Goal: Task Accomplishment & Management: Complete application form

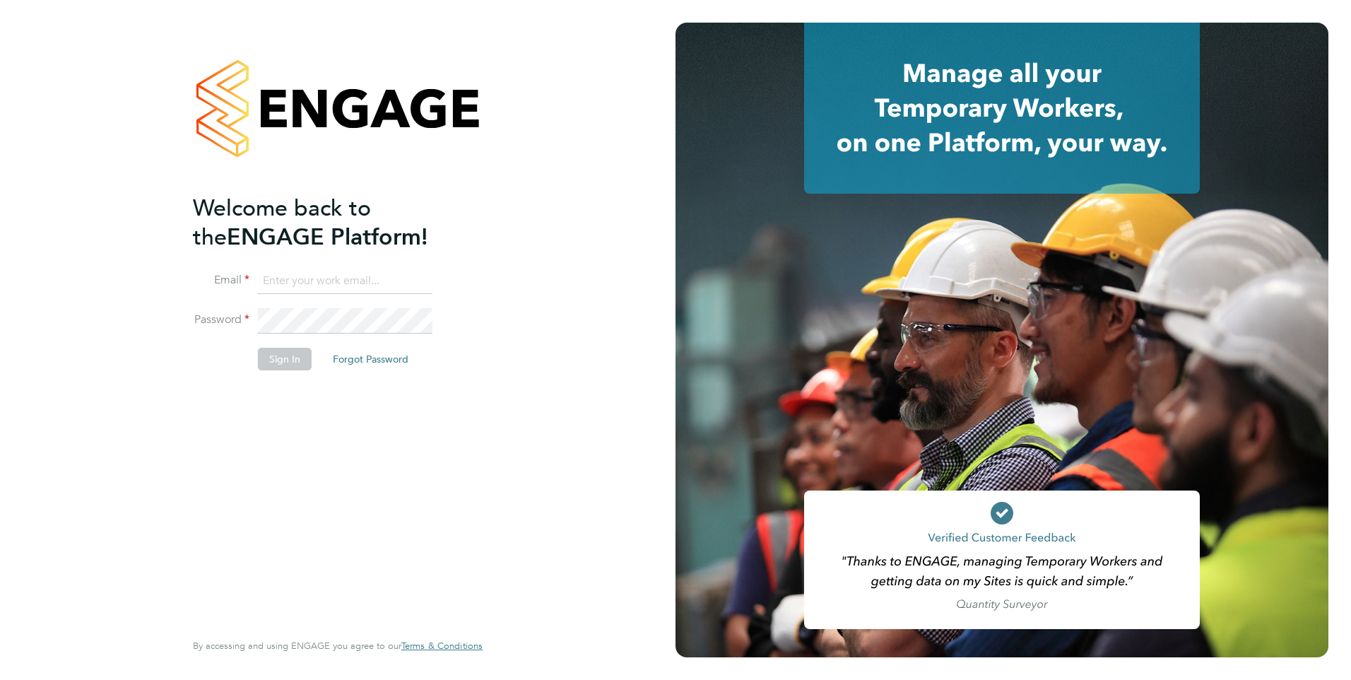
type input "Anne-Marie.Sapalska@ncclondon.ac.uk"
click at [283, 360] on button "Sign In" at bounding box center [285, 359] width 54 height 23
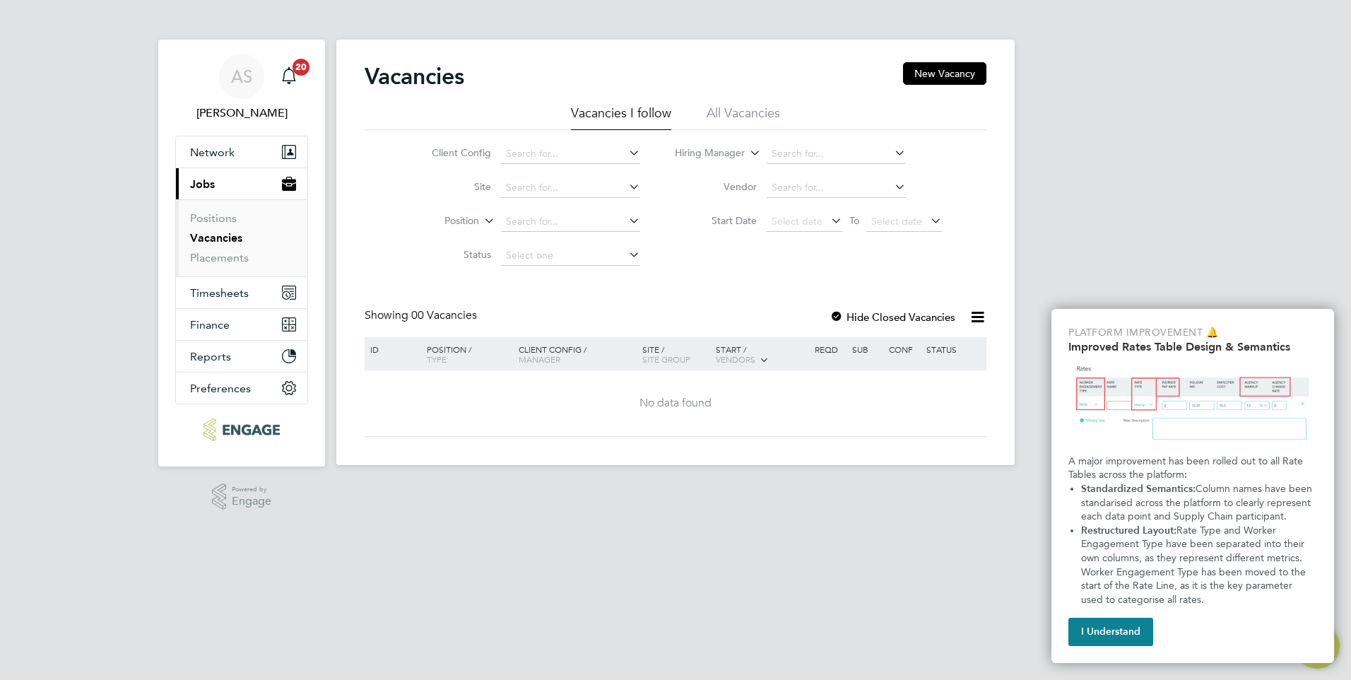
click at [224, 239] on link "Vacancies" at bounding box center [216, 237] width 52 height 13
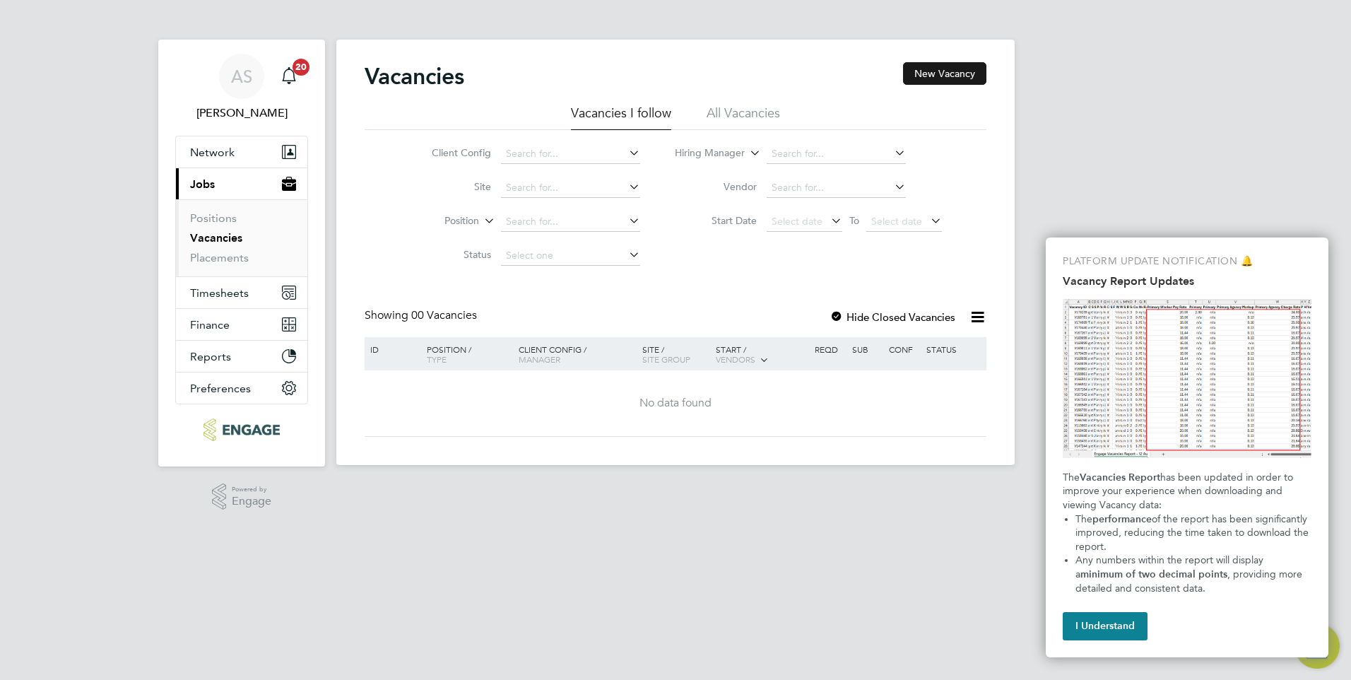
click at [932, 74] on button "New Vacancy" at bounding box center [944, 73] width 83 height 23
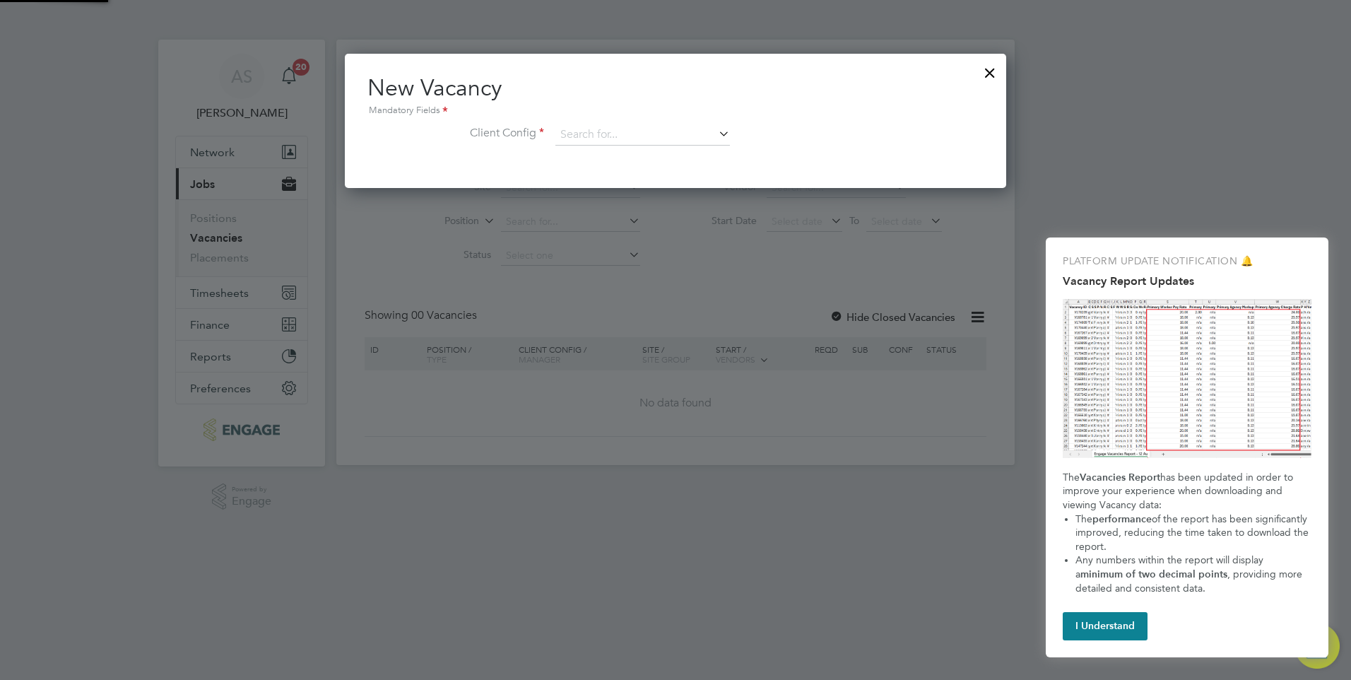
scroll to position [134, 662]
click at [716, 136] on icon at bounding box center [716, 134] width 0 height 20
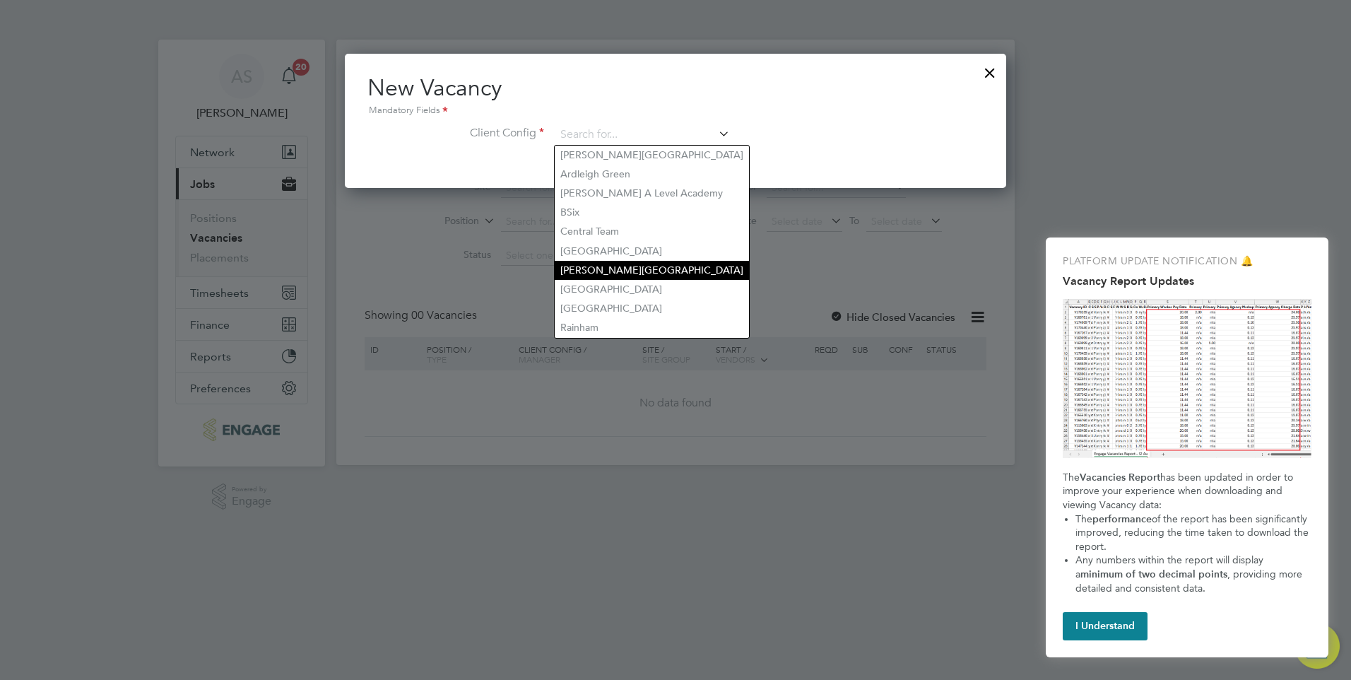
click at [606, 266] on li "[PERSON_NAME][GEOGRAPHIC_DATA]" at bounding box center [652, 270] width 194 height 19
type input "[PERSON_NAME][GEOGRAPHIC_DATA]"
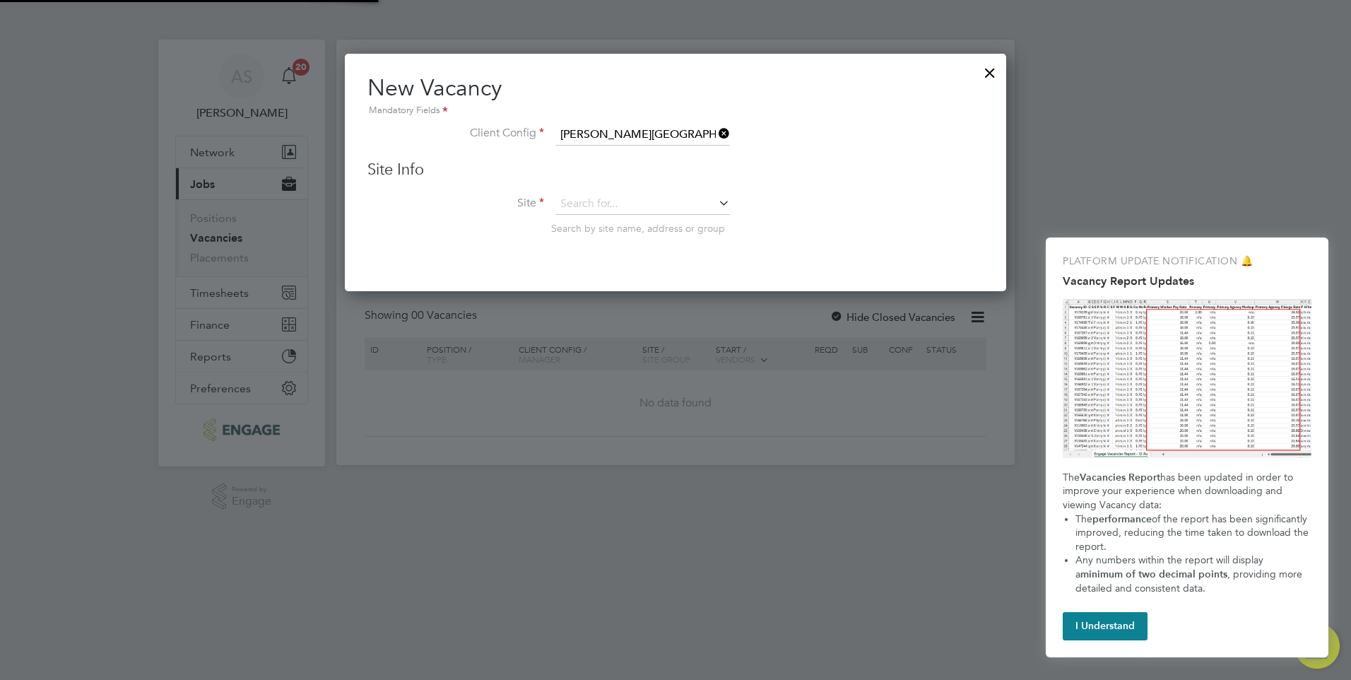
scroll to position [239, 662]
click at [716, 202] on icon at bounding box center [716, 203] width 0 height 20
click at [635, 223] on li "Supported Learning" at bounding box center [643, 224] width 176 height 19
type input "Supported Learning"
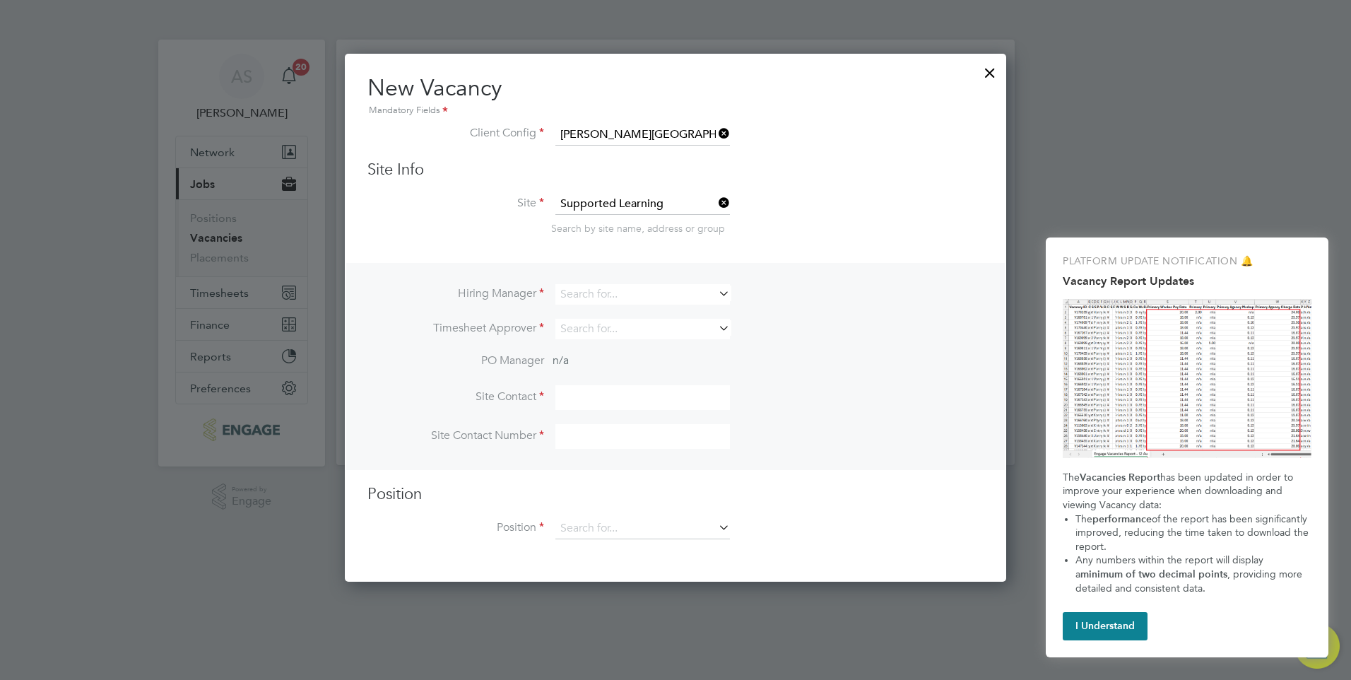
click at [716, 293] on icon at bounding box center [716, 293] width 0 height 20
click at [629, 312] on li "[PERSON_NAME]" at bounding box center [643, 313] width 176 height 19
type input "[PERSON_NAME]"
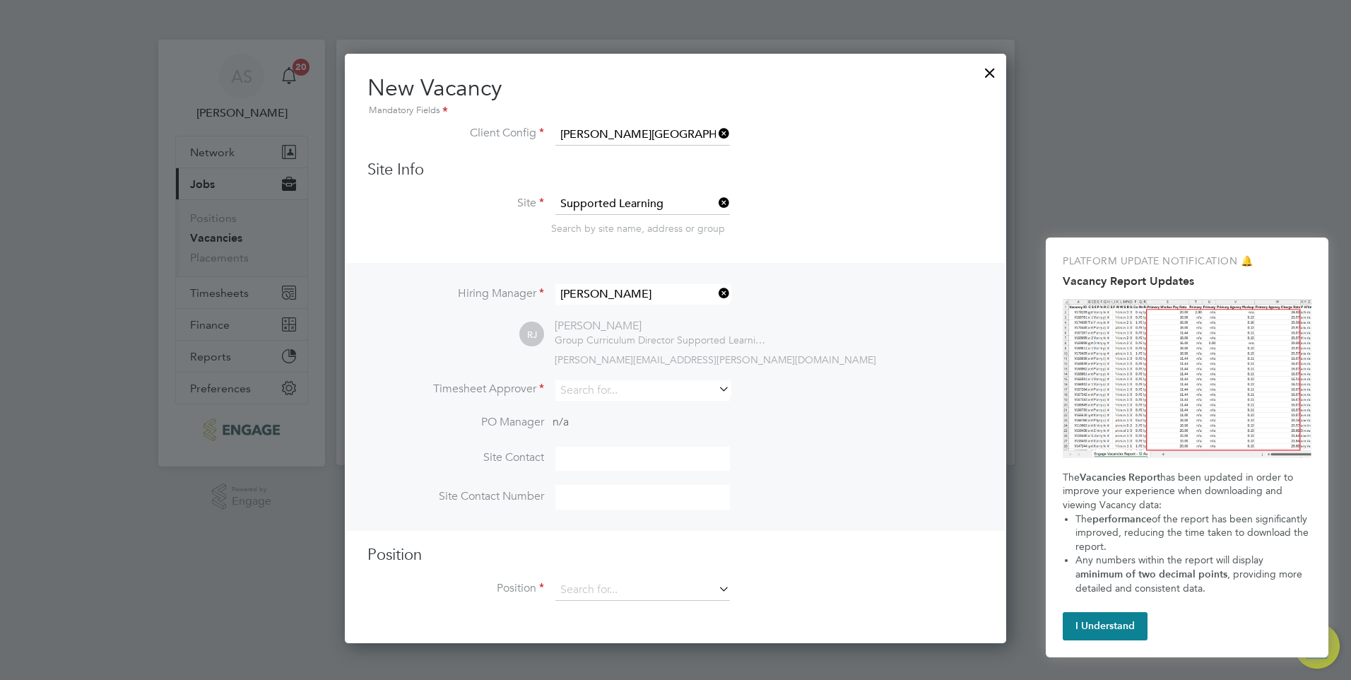
click at [716, 389] on icon at bounding box center [716, 389] width 0 height 20
click at [590, 410] on li "[PERSON_NAME]" at bounding box center [643, 410] width 177 height 19
type input "[PERSON_NAME]"
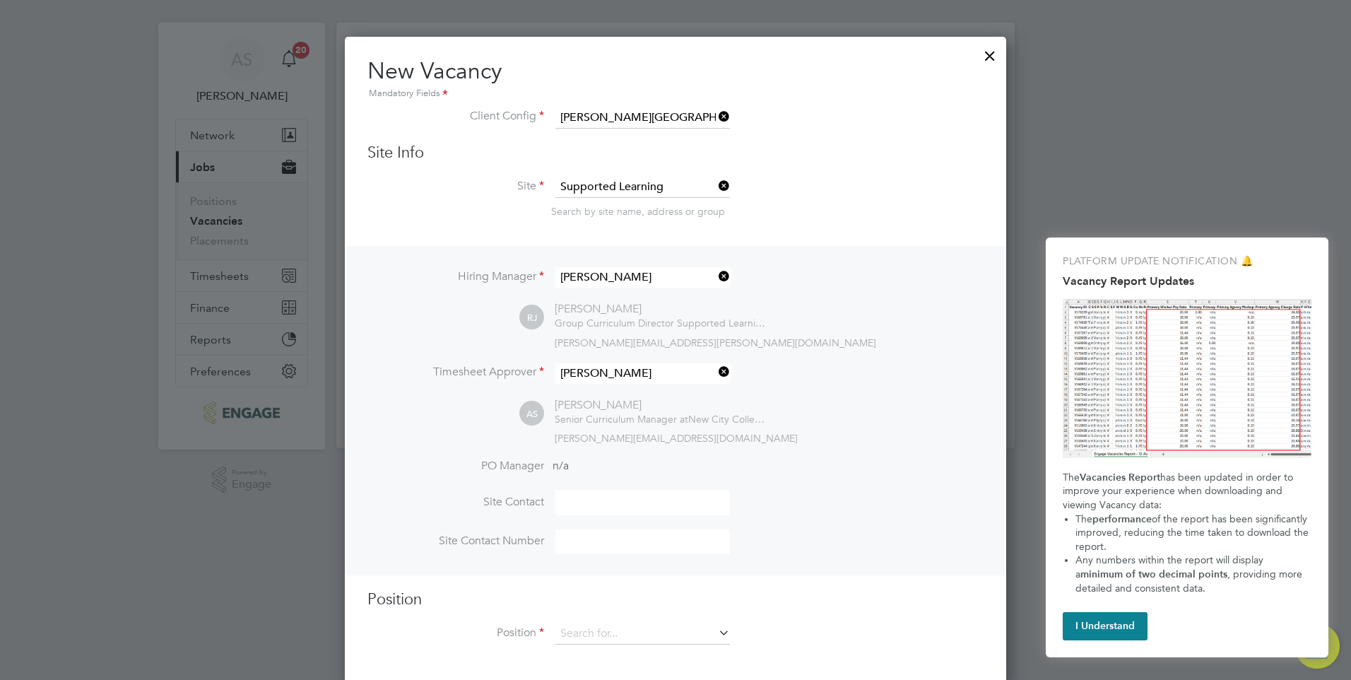
scroll to position [25, 0]
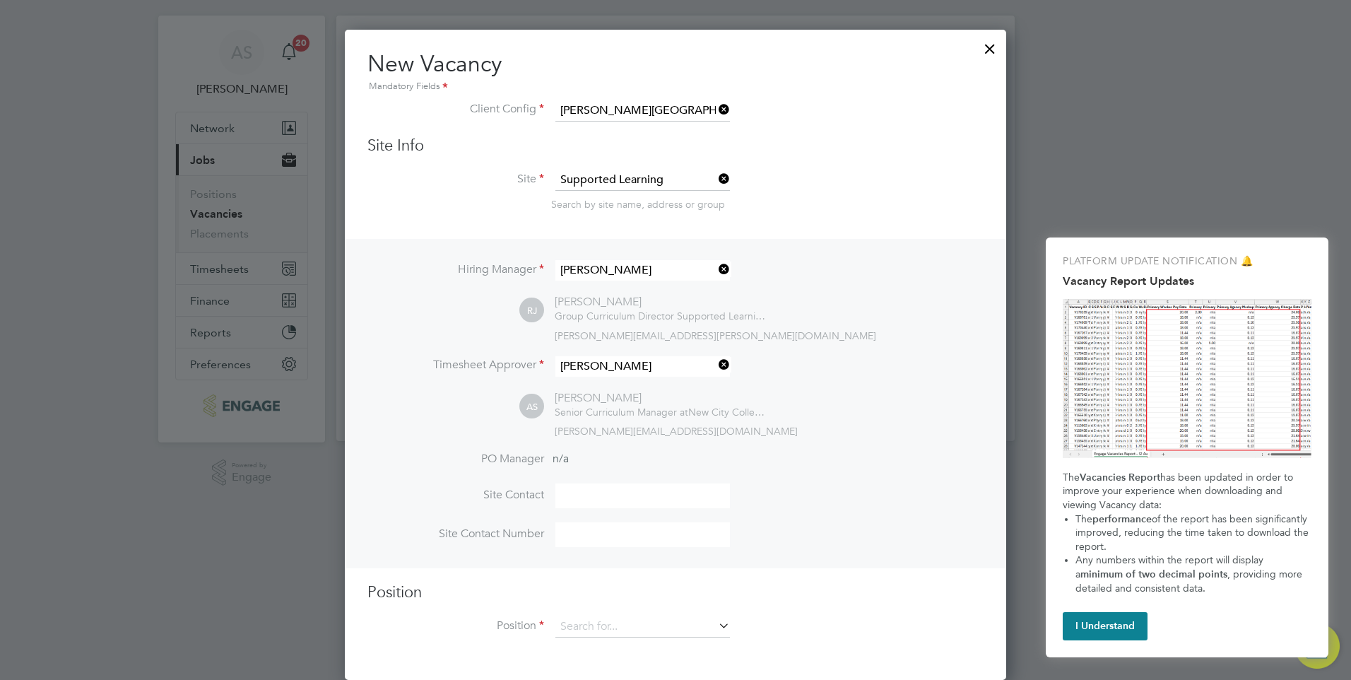
click at [716, 624] on icon at bounding box center [716, 625] width 0 height 20
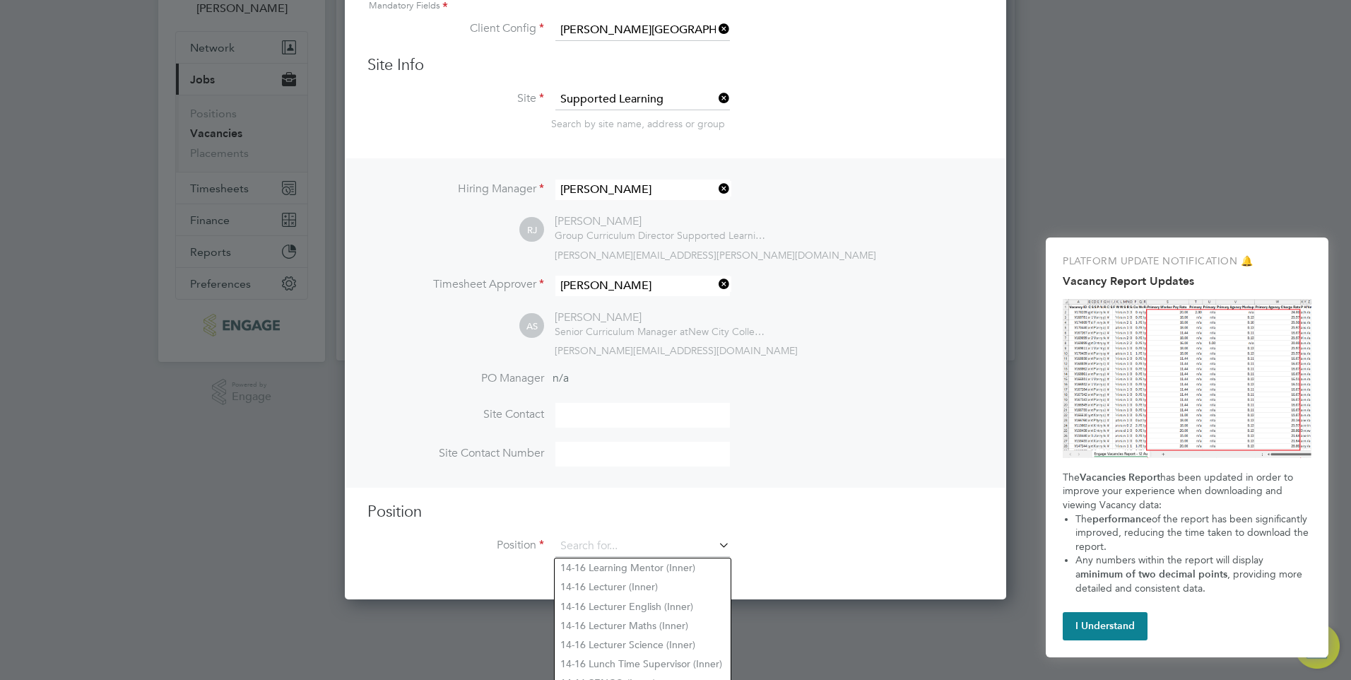
scroll to position [169, 0]
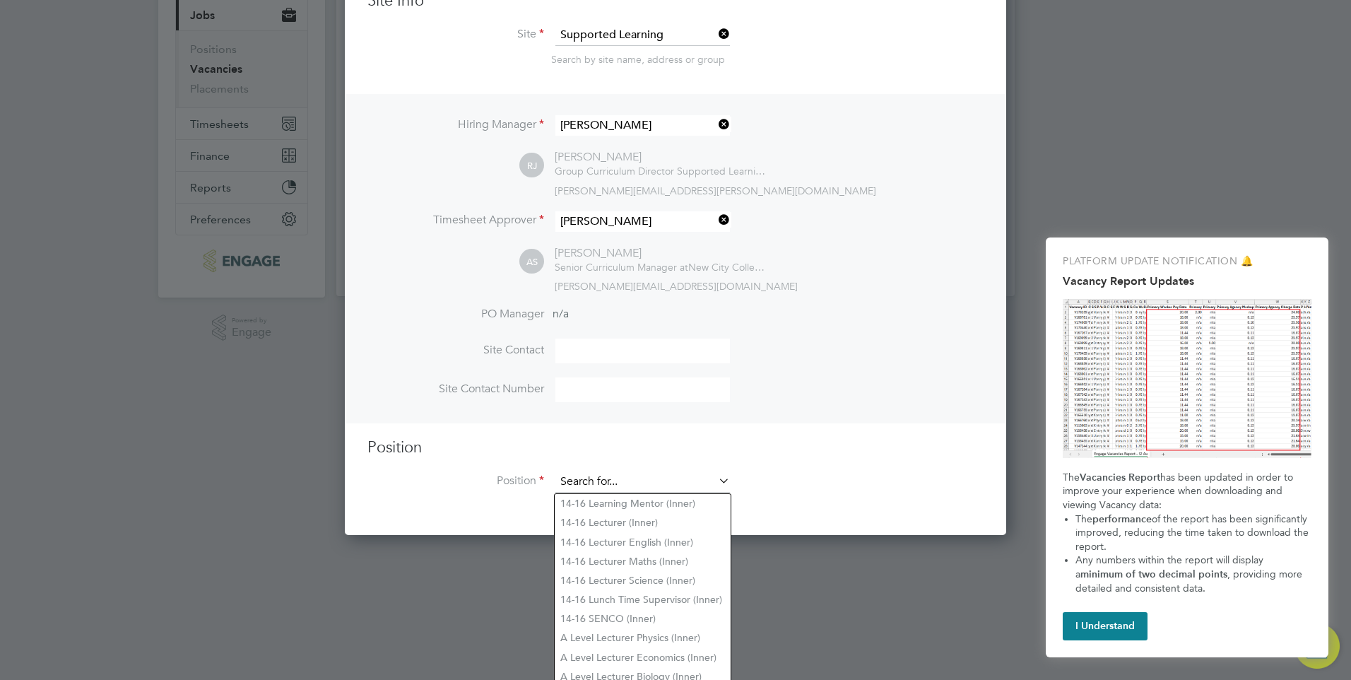
click at [604, 480] on input at bounding box center [642, 481] width 174 height 21
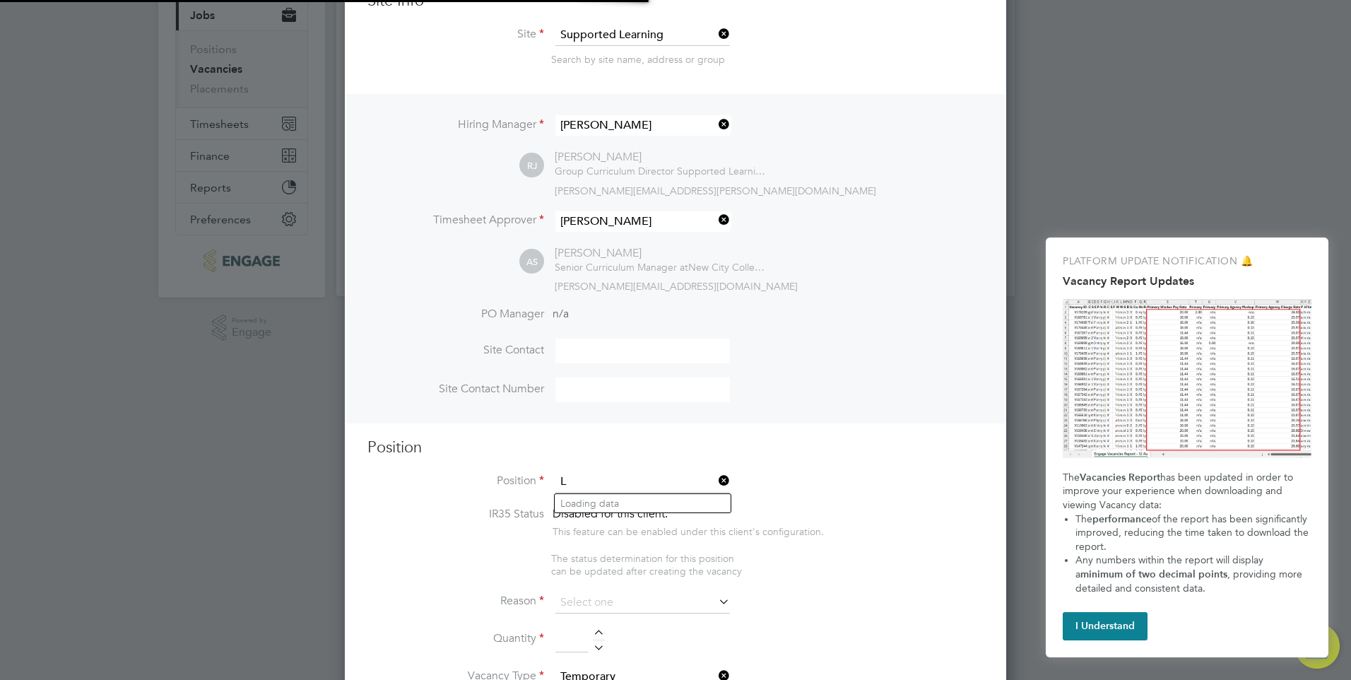
scroll to position [2176, 662]
type input "Learning Assistant"
click at [663, 482] on input "Learning Assistant" at bounding box center [642, 481] width 174 height 21
drag, startPoint x: 658, startPoint y: 482, endPoint x: 535, endPoint y: 483, distance: 122.2
click at [535, 483] on li "Position Learning Assistant" at bounding box center [675, 488] width 616 height 35
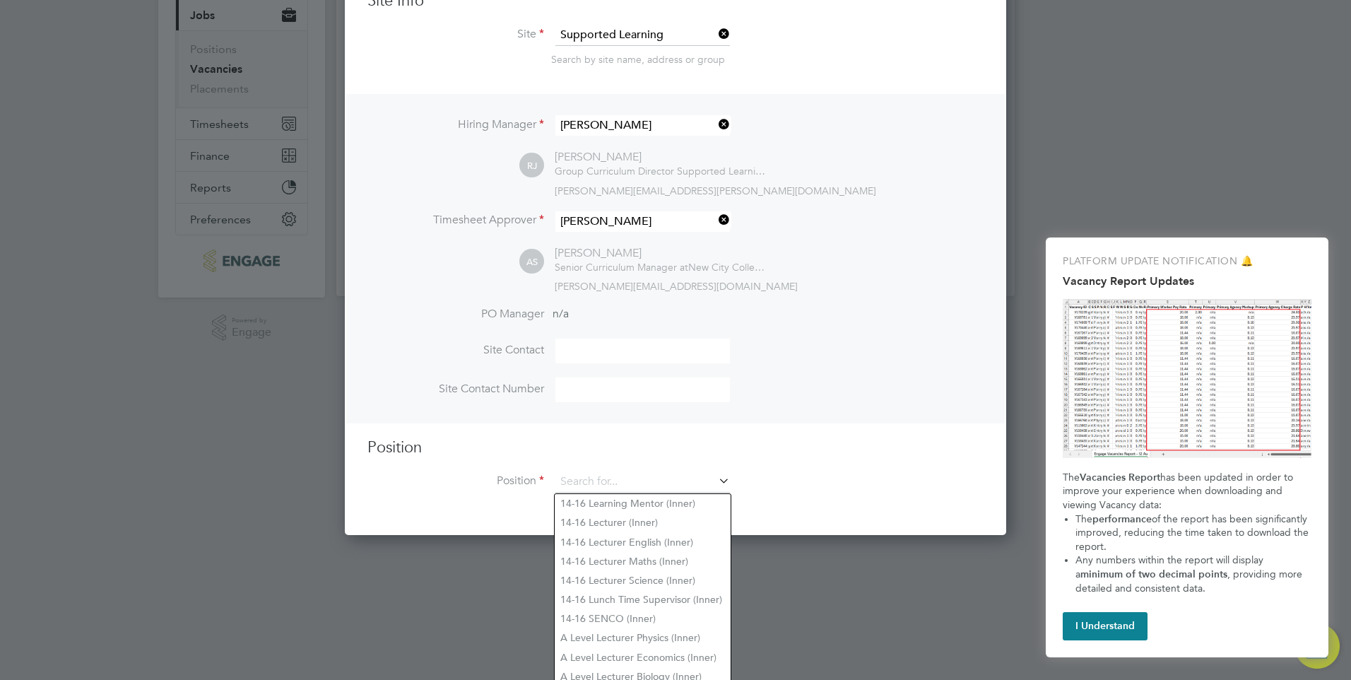
scroll to position [652, 662]
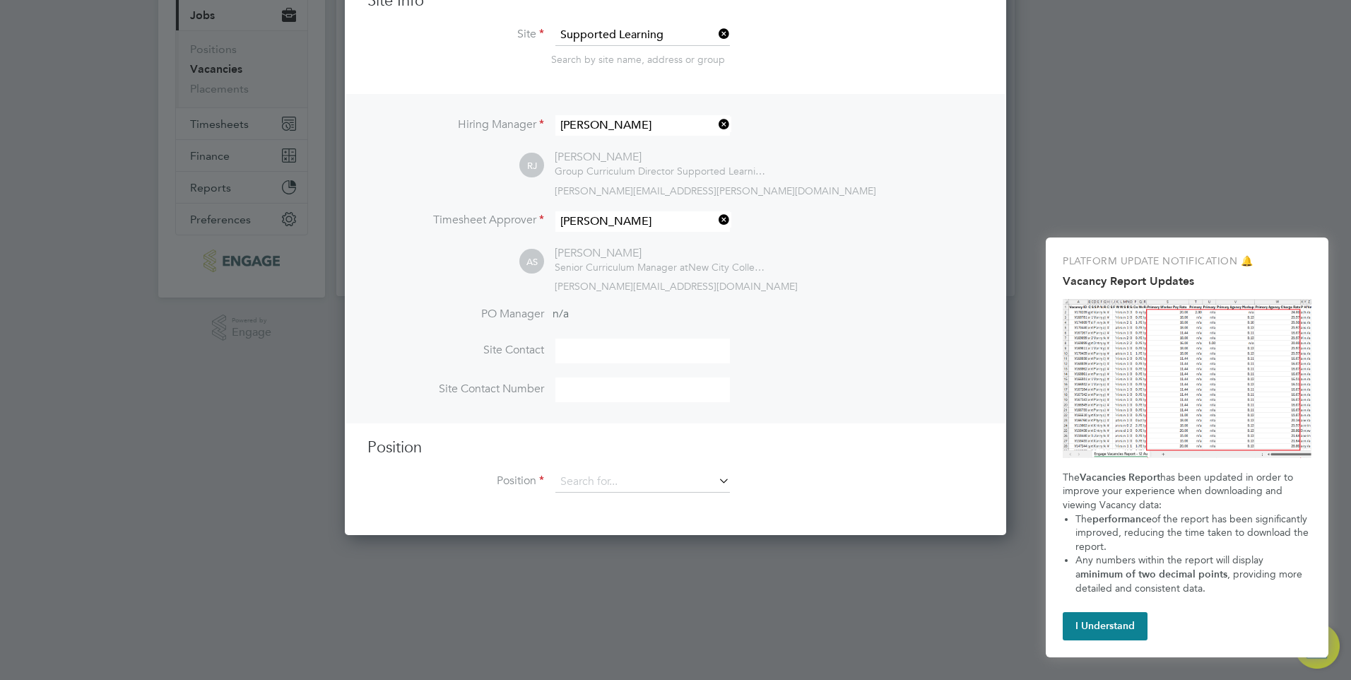
click at [845, 574] on div at bounding box center [675, 340] width 1351 height 680
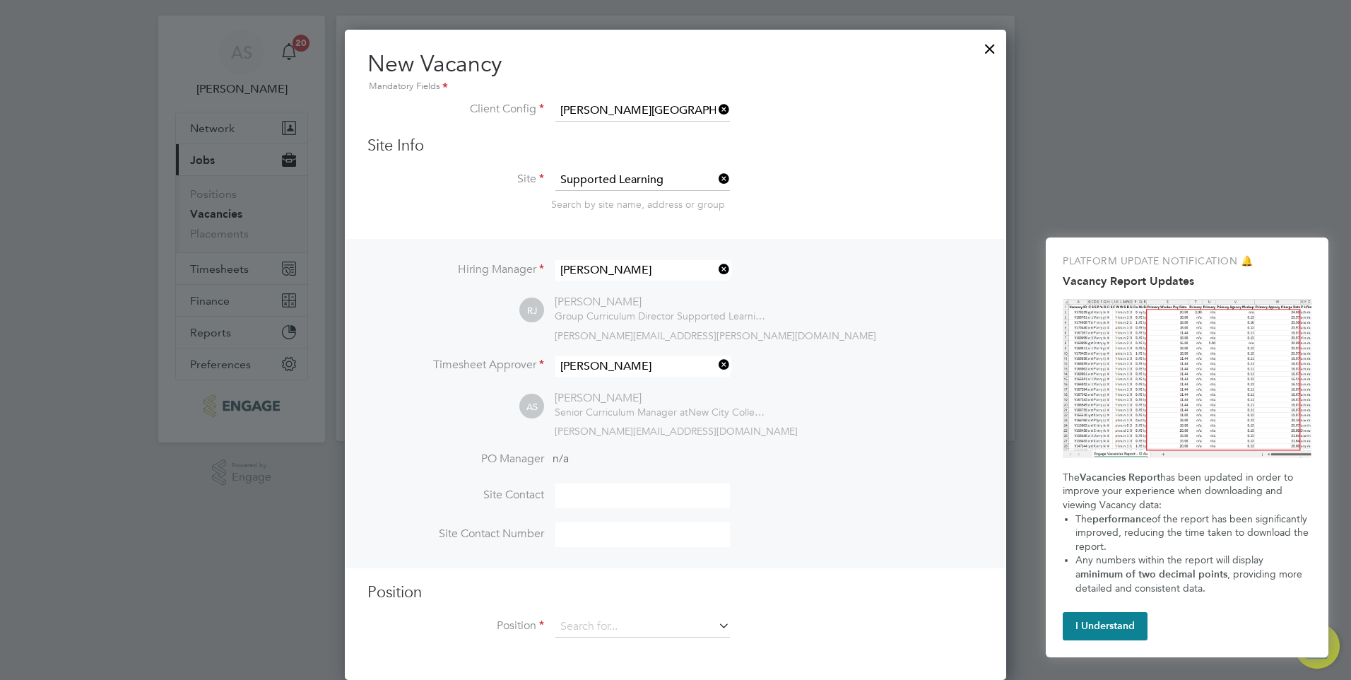
scroll to position [25, 0]
drag, startPoint x: 586, startPoint y: 494, endPoint x: 584, endPoint y: 502, distance: 7.9
click at [586, 499] on input at bounding box center [642, 495] width 174 height 25
type input "[PERSON_NAME]"
click at [574, 535] on input at bounding box center [642, 534] width 174 height 25
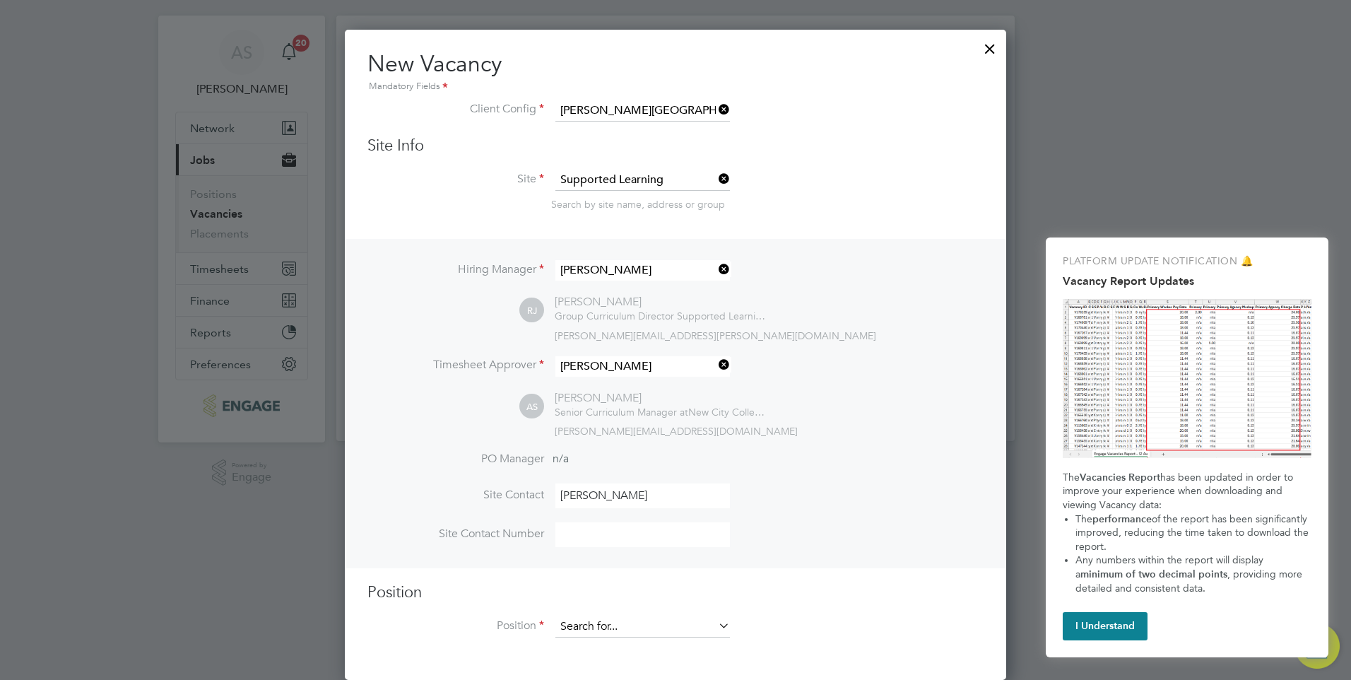
type input "0208 502 8614"
click at [716, 627] on icon at bounding box center [716, 625] width 0 height 20
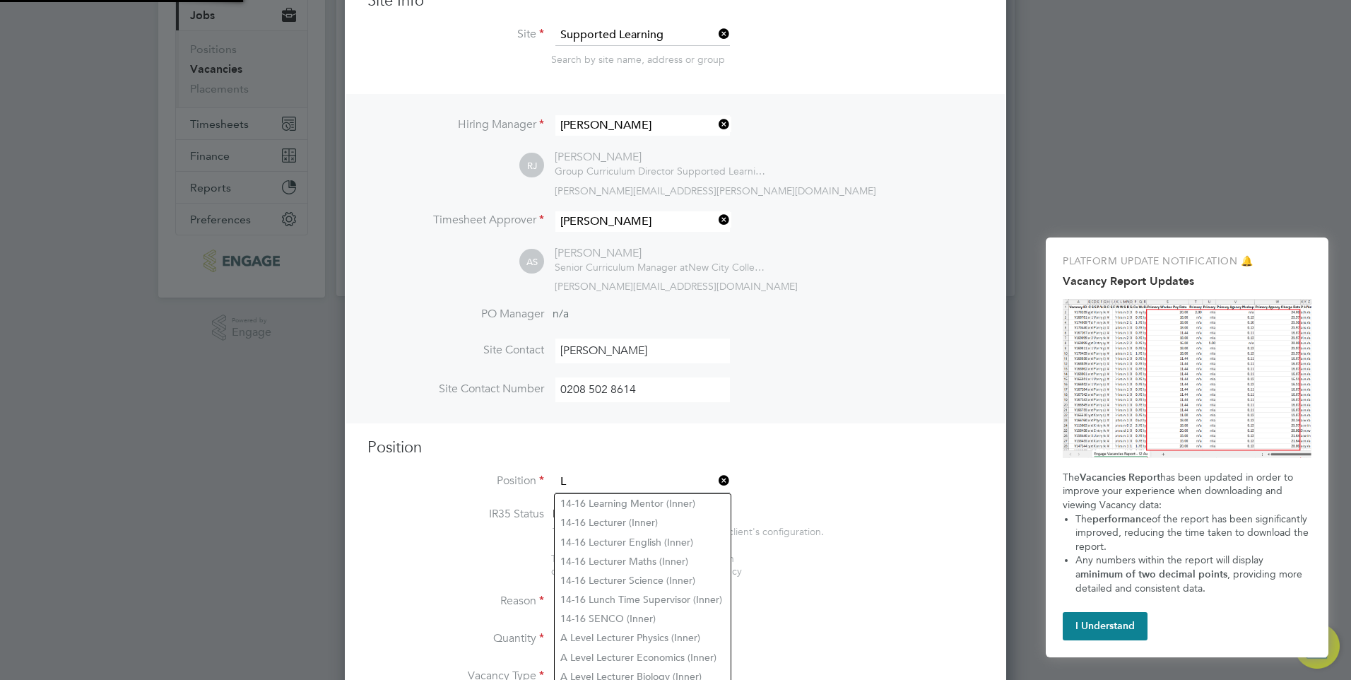
scroll to position [2176, 662]
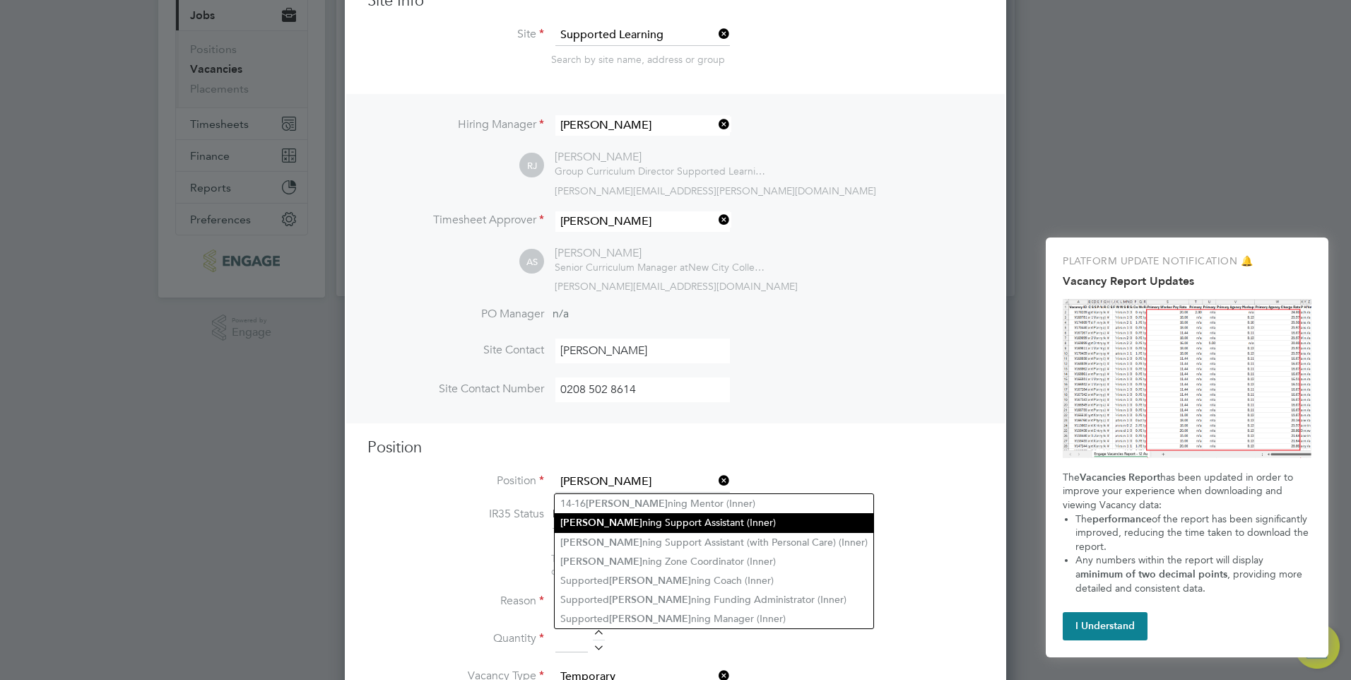
click at [685, 522] on li "[PERSON_NAME] ning Support Assistant (Inner)" at bounding box center [714, 522] width 319 height 19
type input "Learning Support Assistant (Inner)"
type textarea "LOREMIP DO SIT: • Am cons ad elit se doe Temporinc Utlabore Etdo ma aliquae adm…"
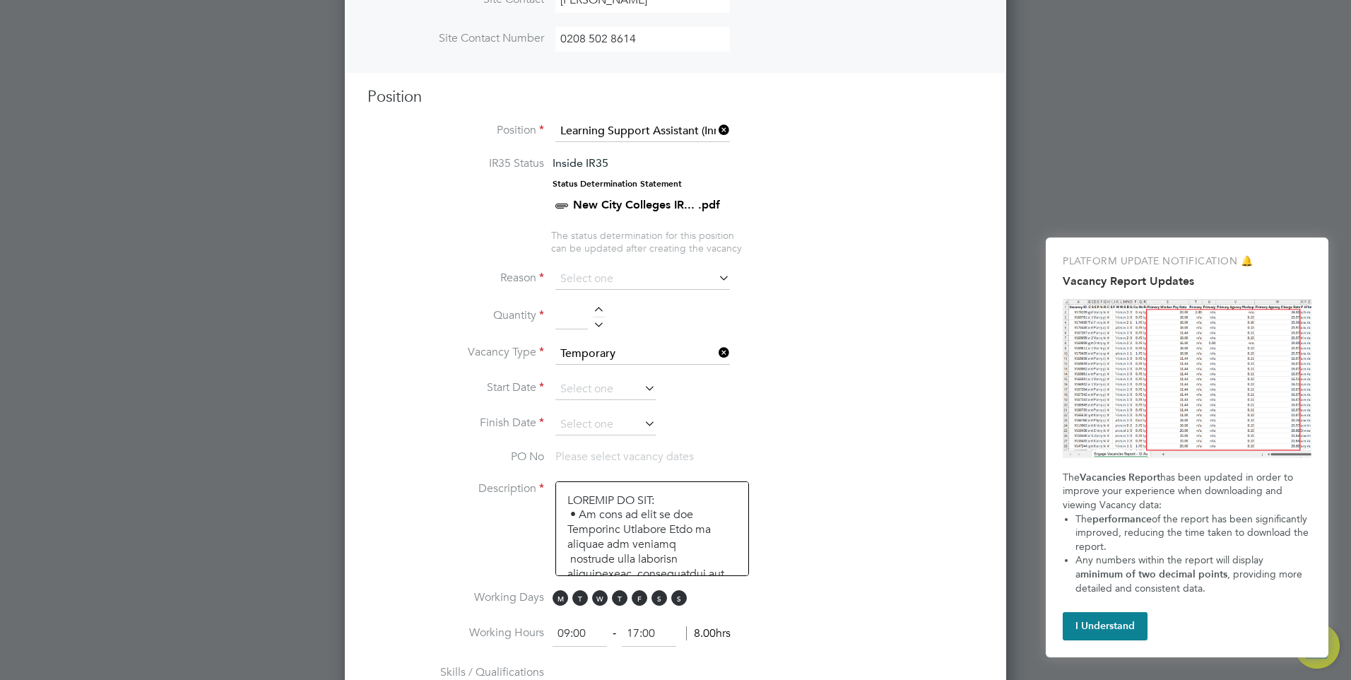
scroll to position [522, 0]
click at [716, 277] on icon at bounding box center [716, 275] width 0 height 20
click at [716, 275] on icon at bounding box center [716, 275] width 0 height 20
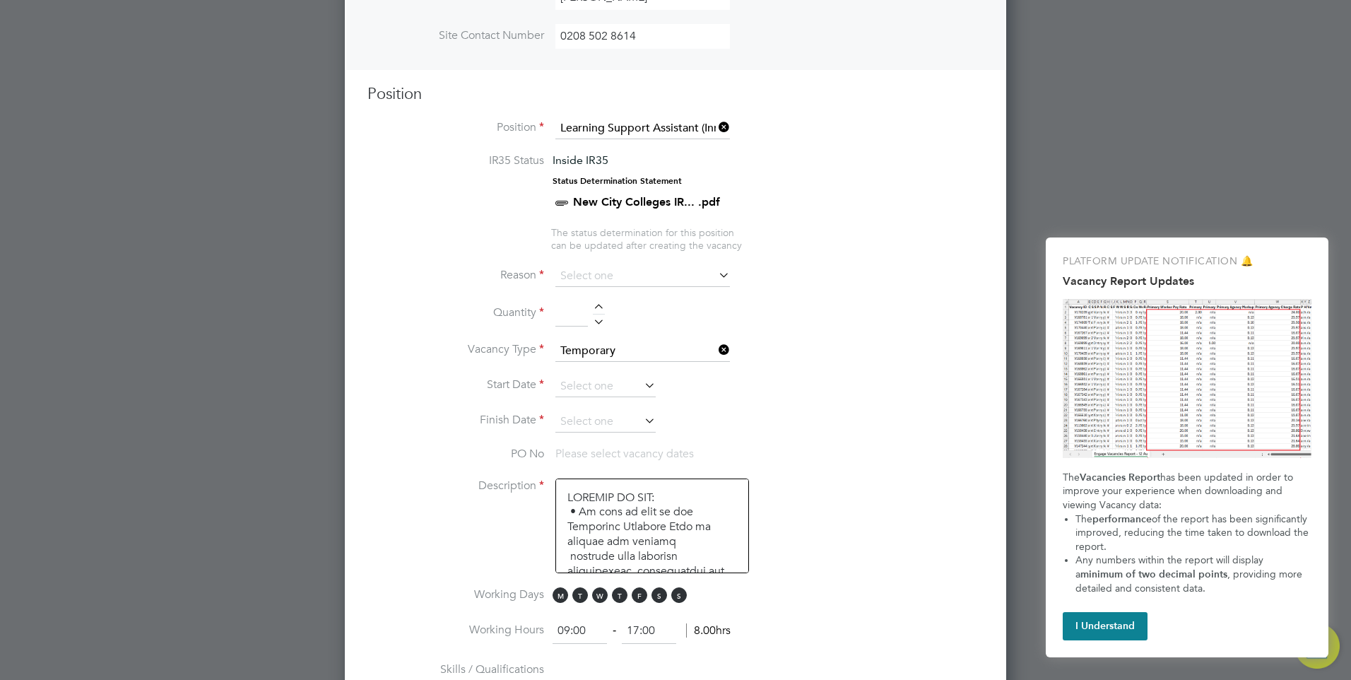
click at [686, 316] on li "Quantity" at bounding box center [675, 321] width 616 height 40
click at [599, 306] on div at bounding box center [599, 309] width 12 height 10
click at [597, 307] on div at bounding box center [599, 309] width 12 height 10
type input "3"
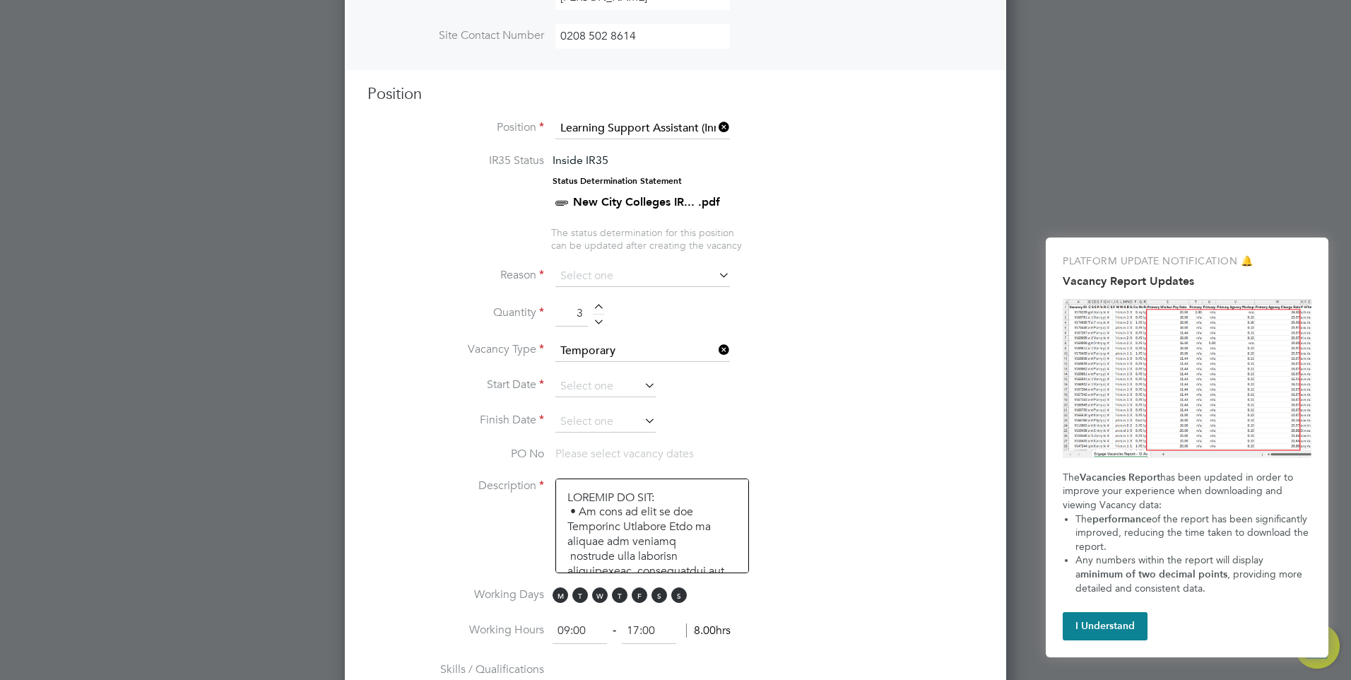
click at [641, 384] on icon at bounding box center [641, 385] width 0 height 20
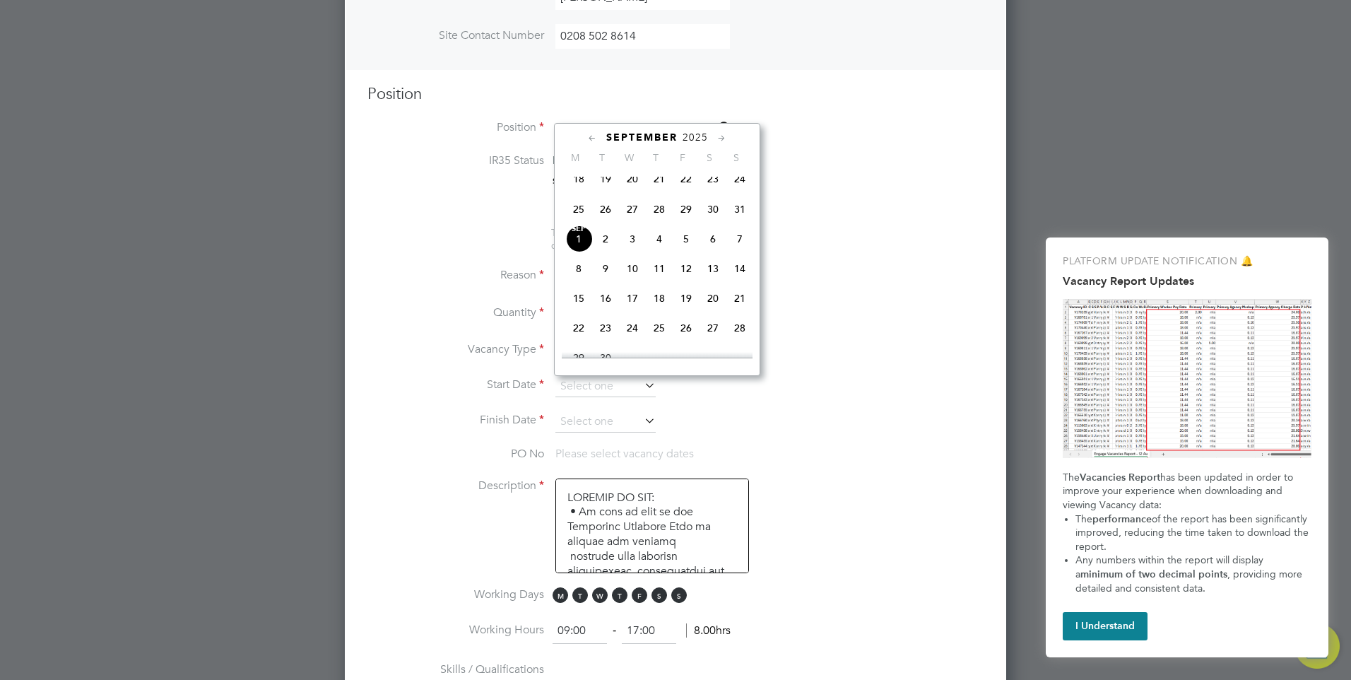
click at [605, 249] on span "2" at bounding box center [605, 238] width 27 height 27
type input "[DATE]"
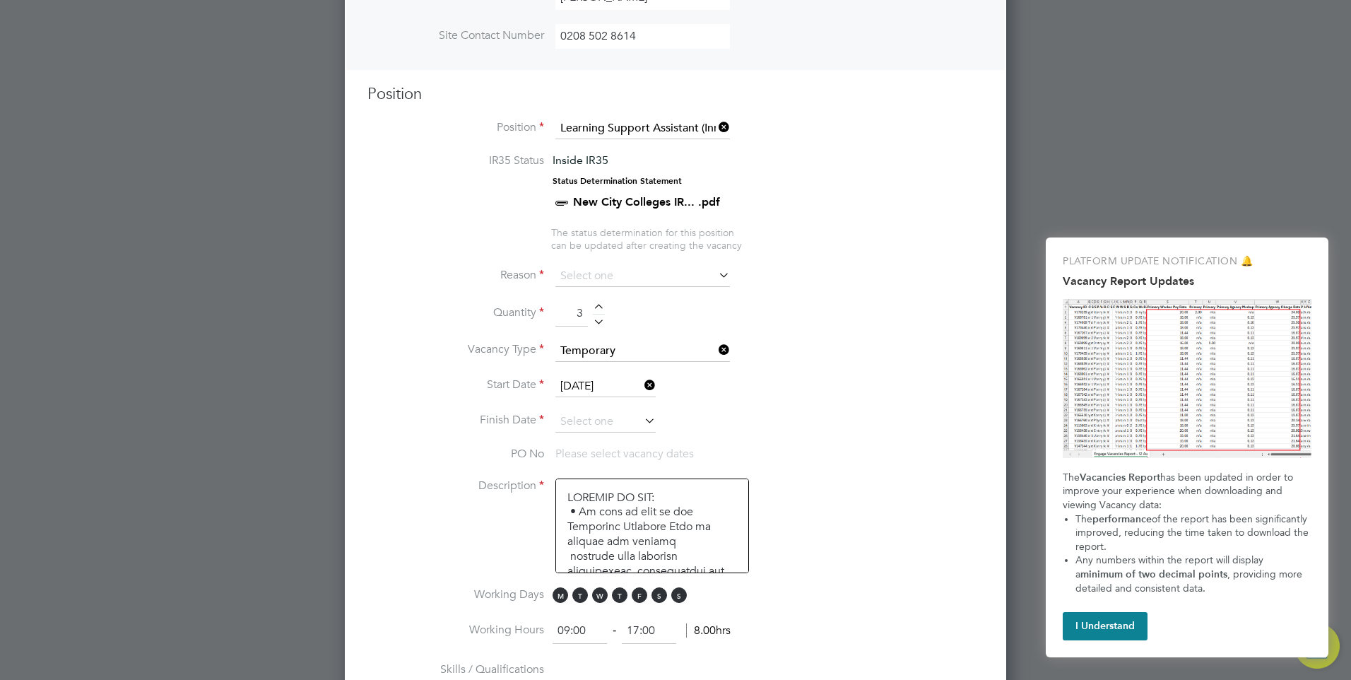
click at [641, 419] on icon at bounding box center [641, 420] width 0 height 20
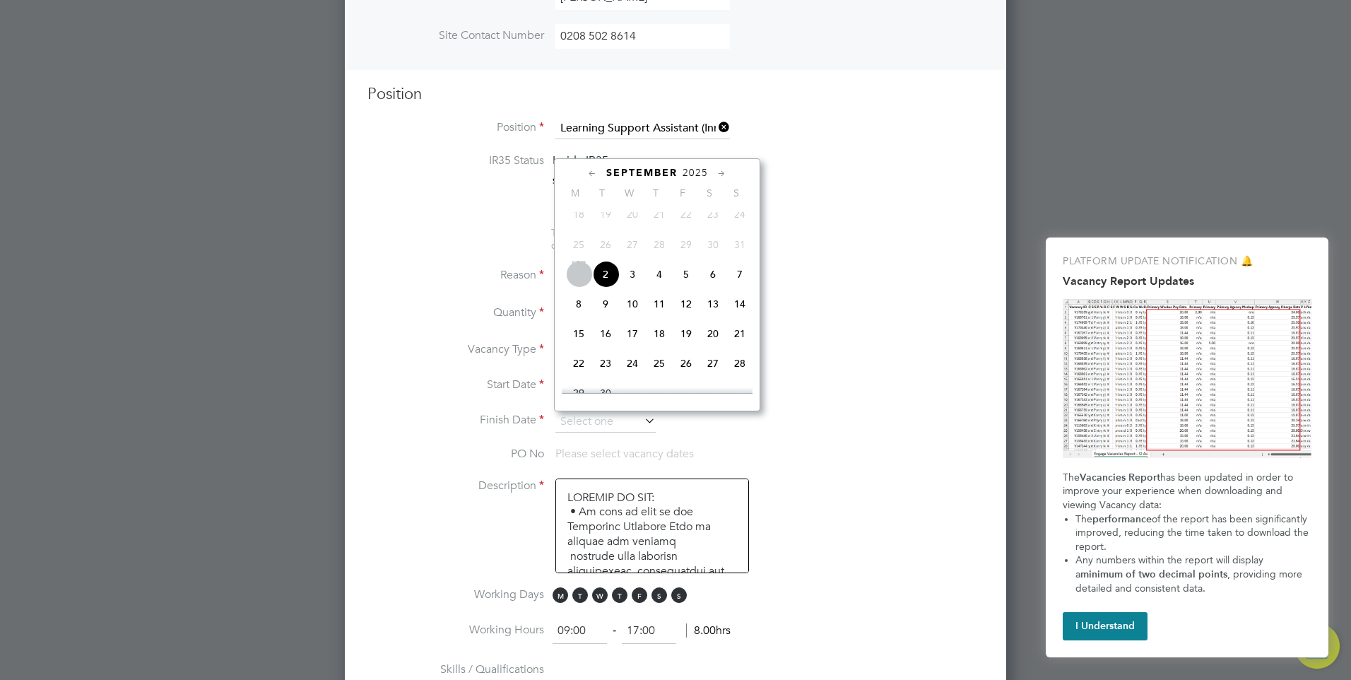
click at [723, 173] on icon at bounding box center [721, 174] width 13 height 16
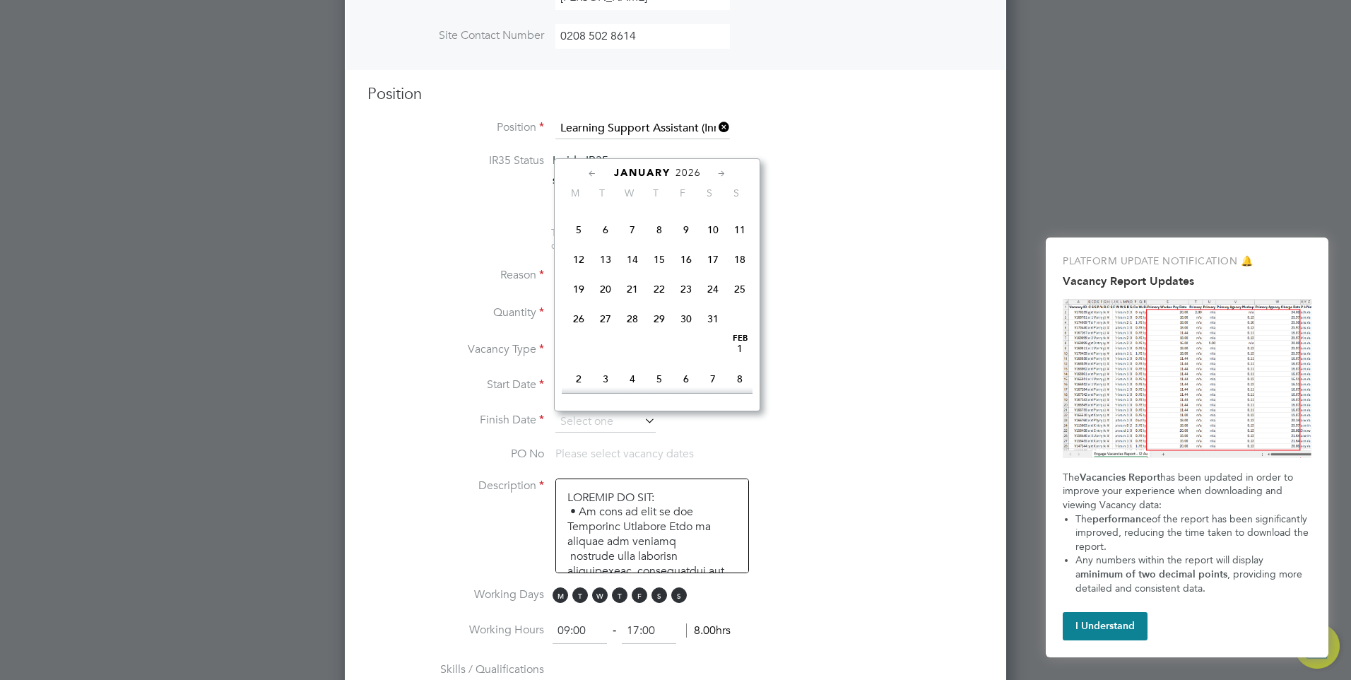
click at [723, 173] on icon at bounding box center [721, 174] width 13 height 16
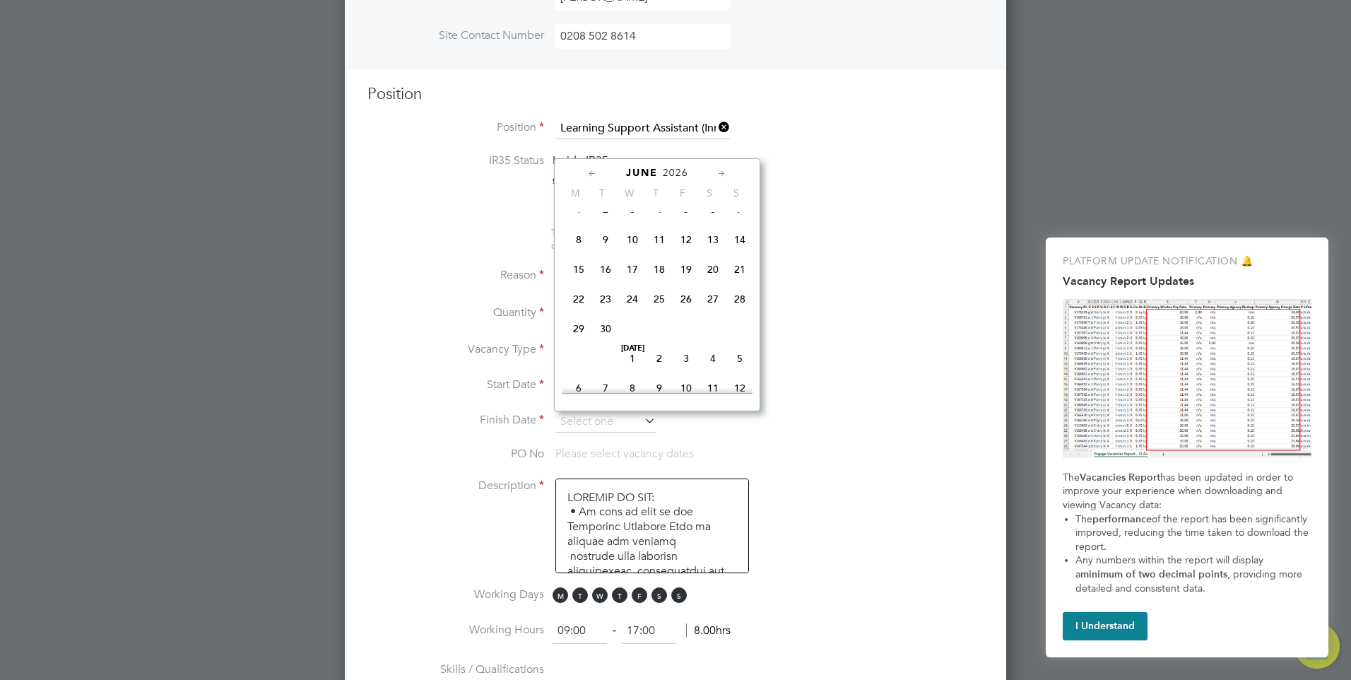
click at [723, 173] on icon at bounding box center [721, 174] width 13 height 16
click at [864, 271] on li "Reason" at bounding box center [675, 283] width 616 height 35
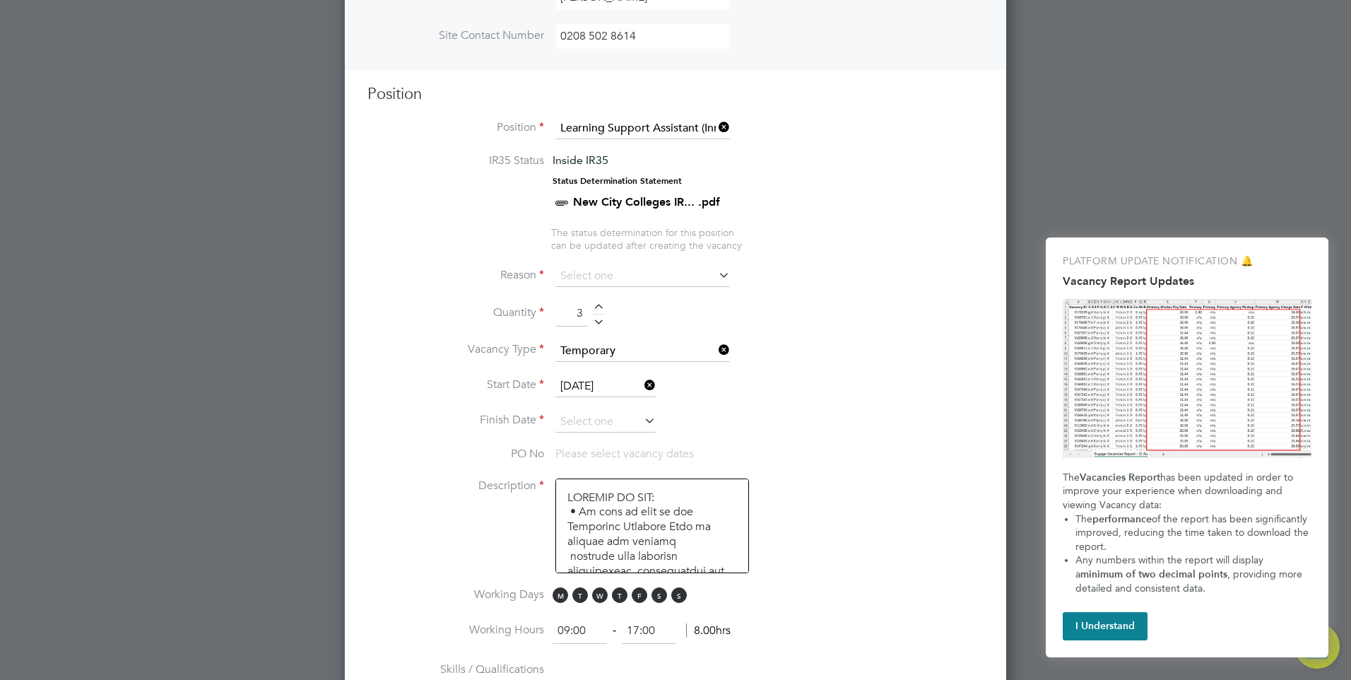
click at [641, 421] on icon at bounding box center [641, 420] width 0 height 20
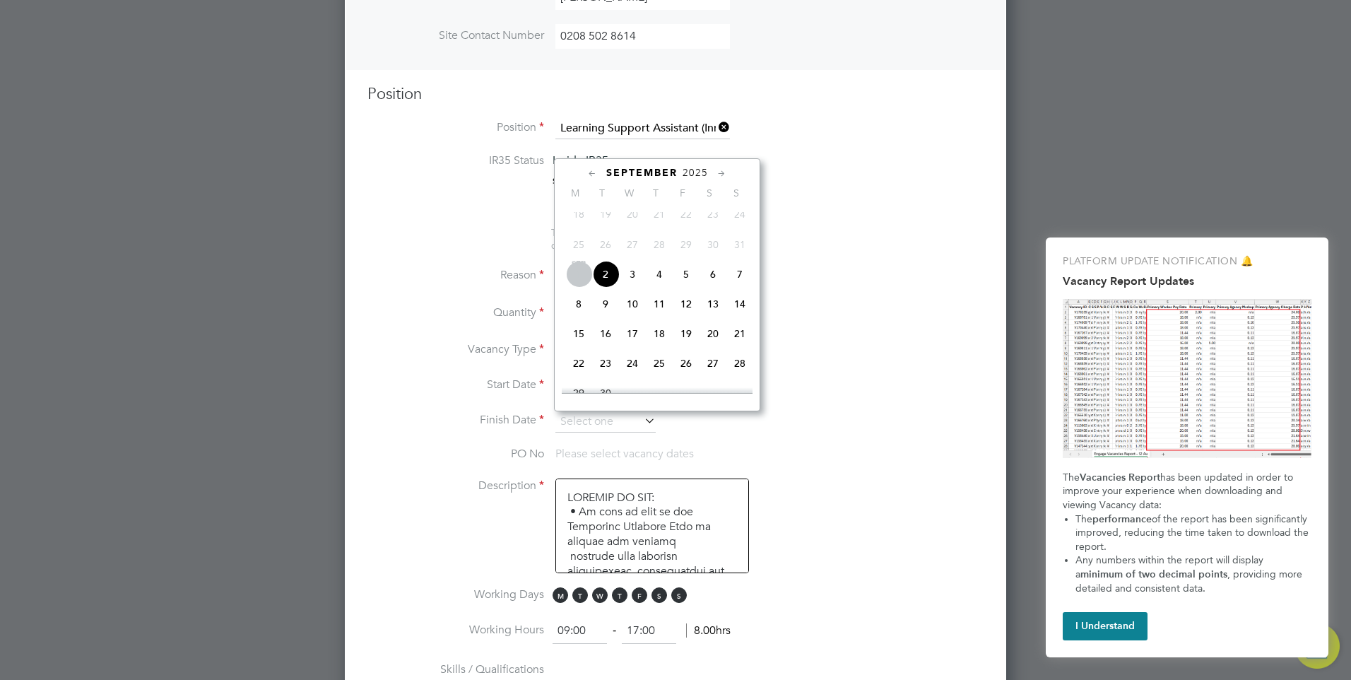
click at [722, 171] on icon at bounding box center [721, 174] width 13 height 16
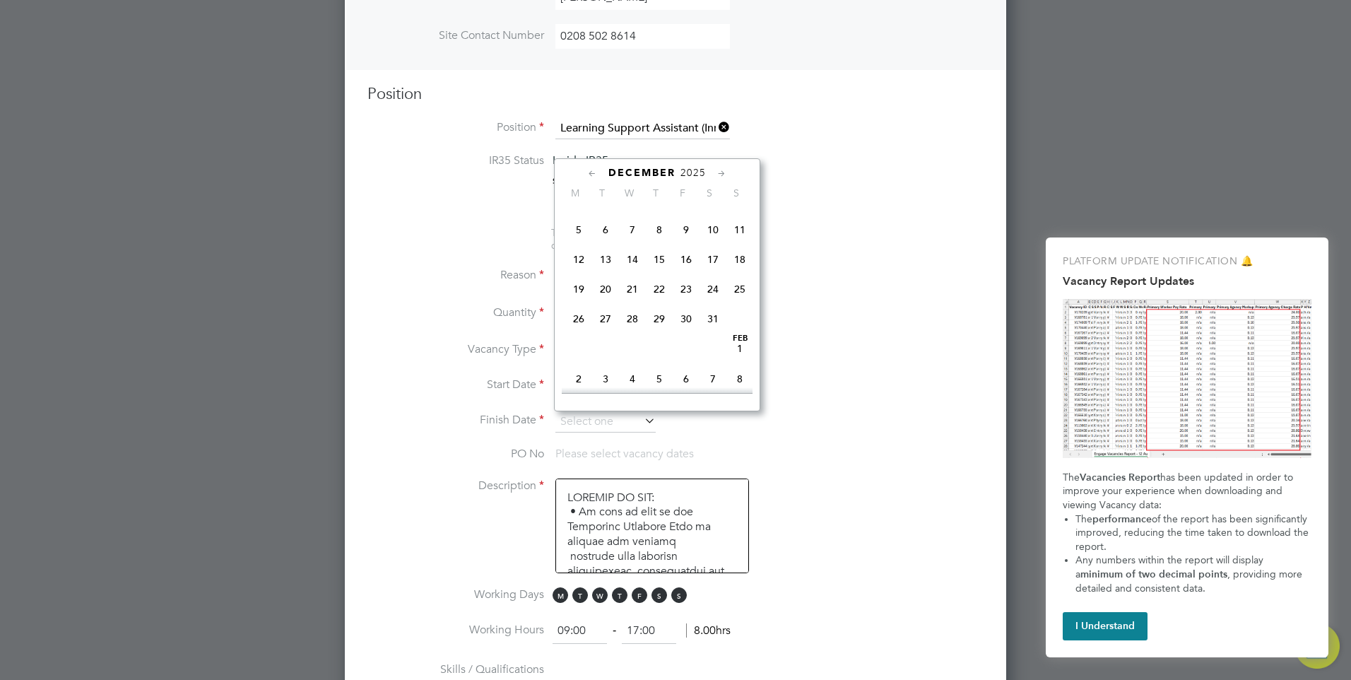
click at [722, 171] on icon at bounding box center [721, 174] width 13 height 16
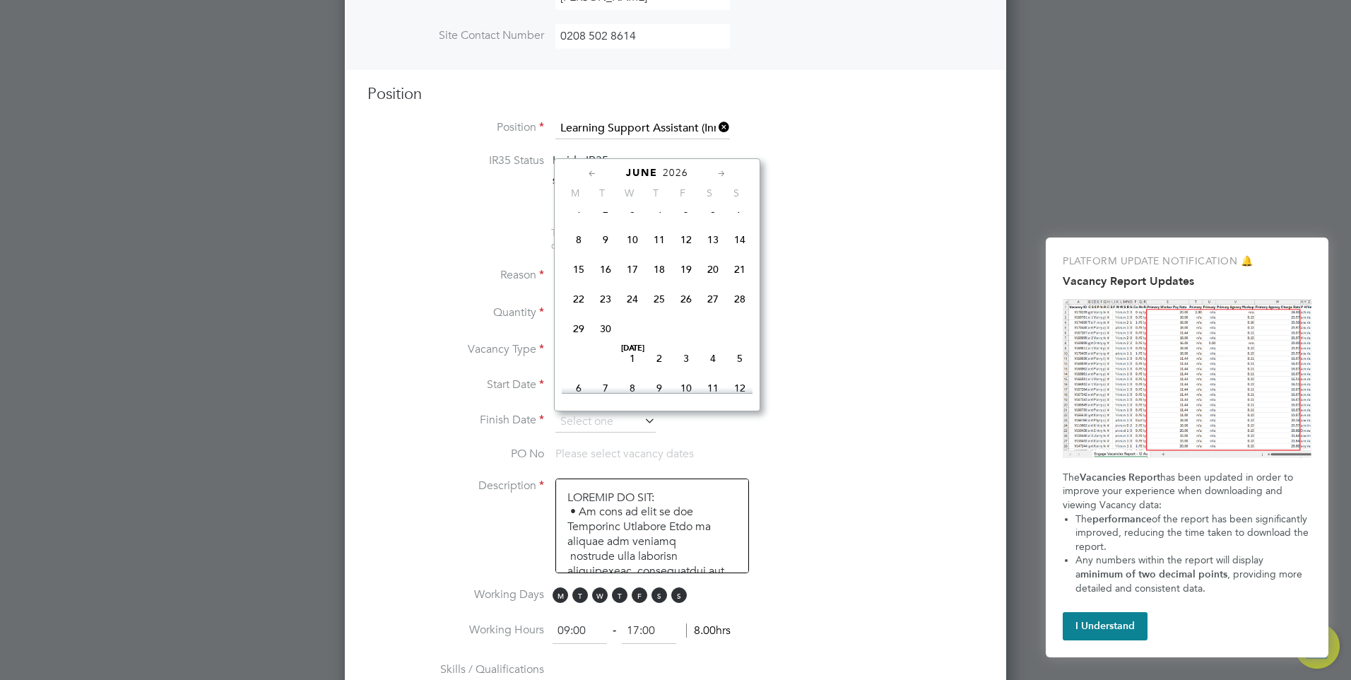
click at [722, 171] on icon at bounding box center [721, 174] width 13 height 16
click at [591, 173] on icon at bounding box center [592, 174] width 13 height 16
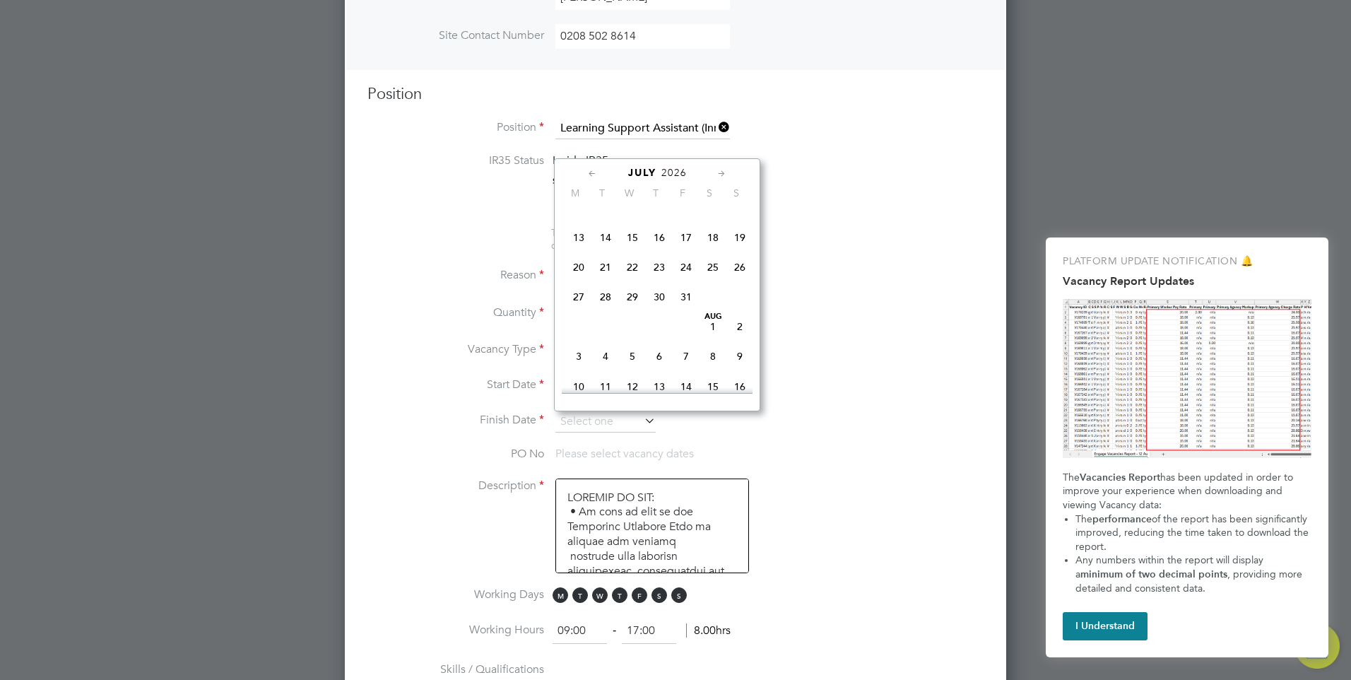
click at [686, 191] on span "3" at bounding box center [685, 177] width 27 height 27
type input "[DATE]"
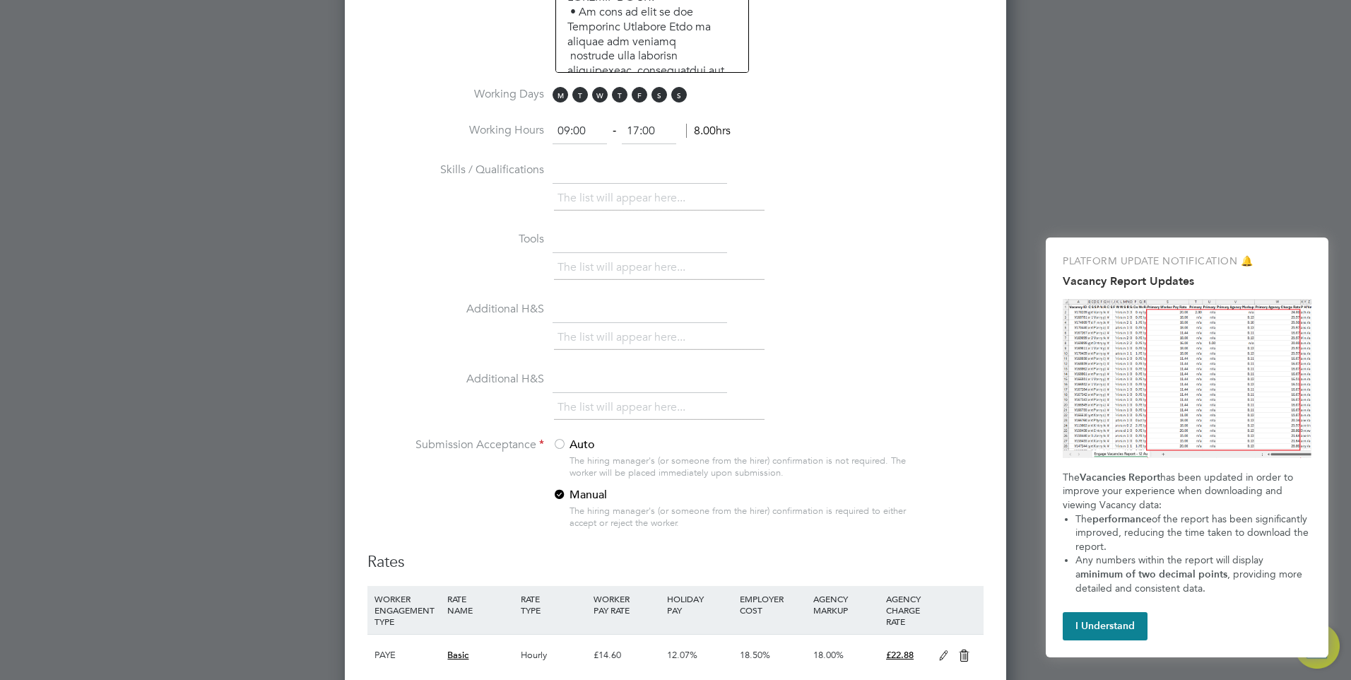
scroll to position [1087, 0]
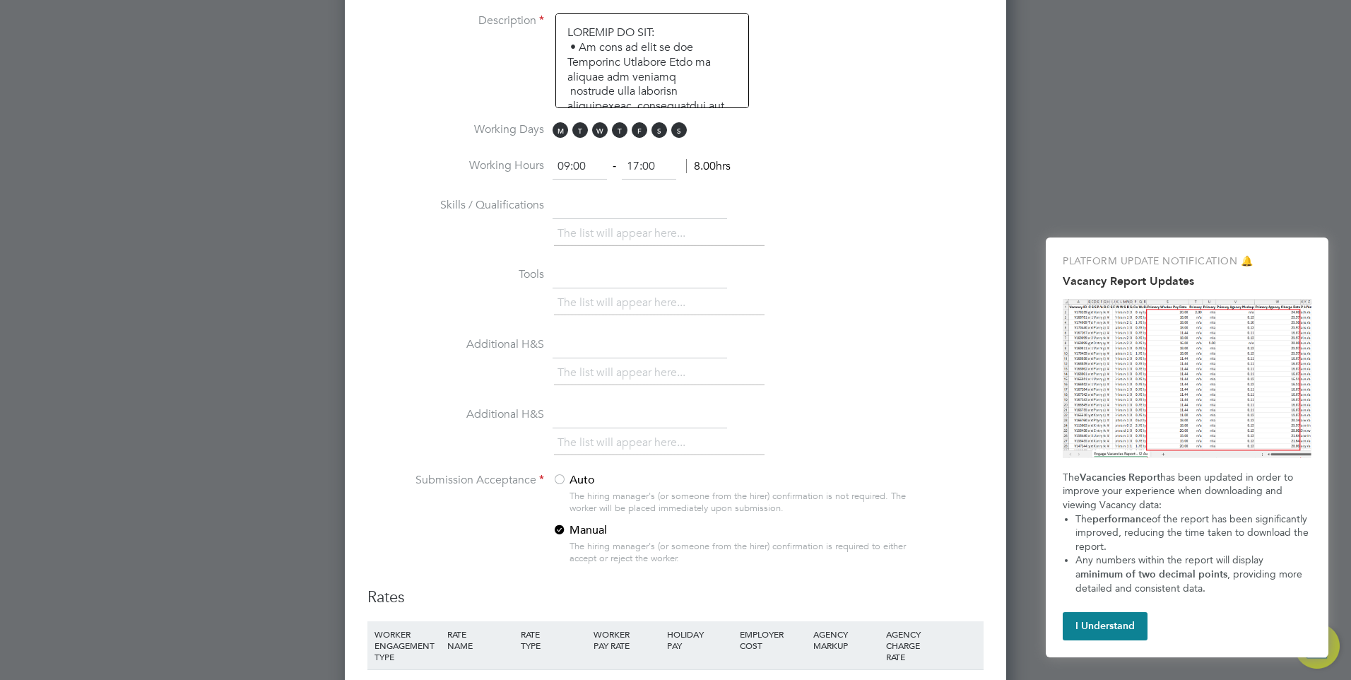
click at [640, 239] on li "The list will appear here..." at bounding box center [624, 233] width 134 height 19
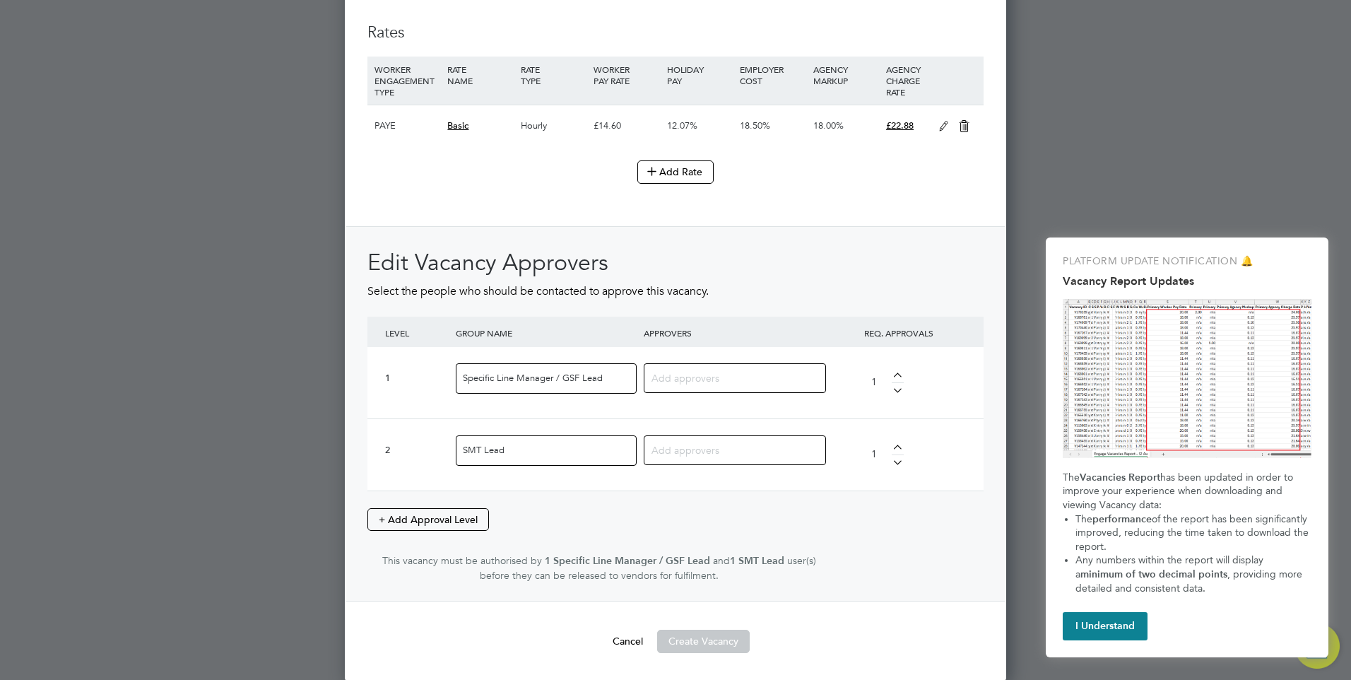
scroll to position [1652, 0]
click at [696, 381] on input at bounding box center [729, 376] width 156 height 18
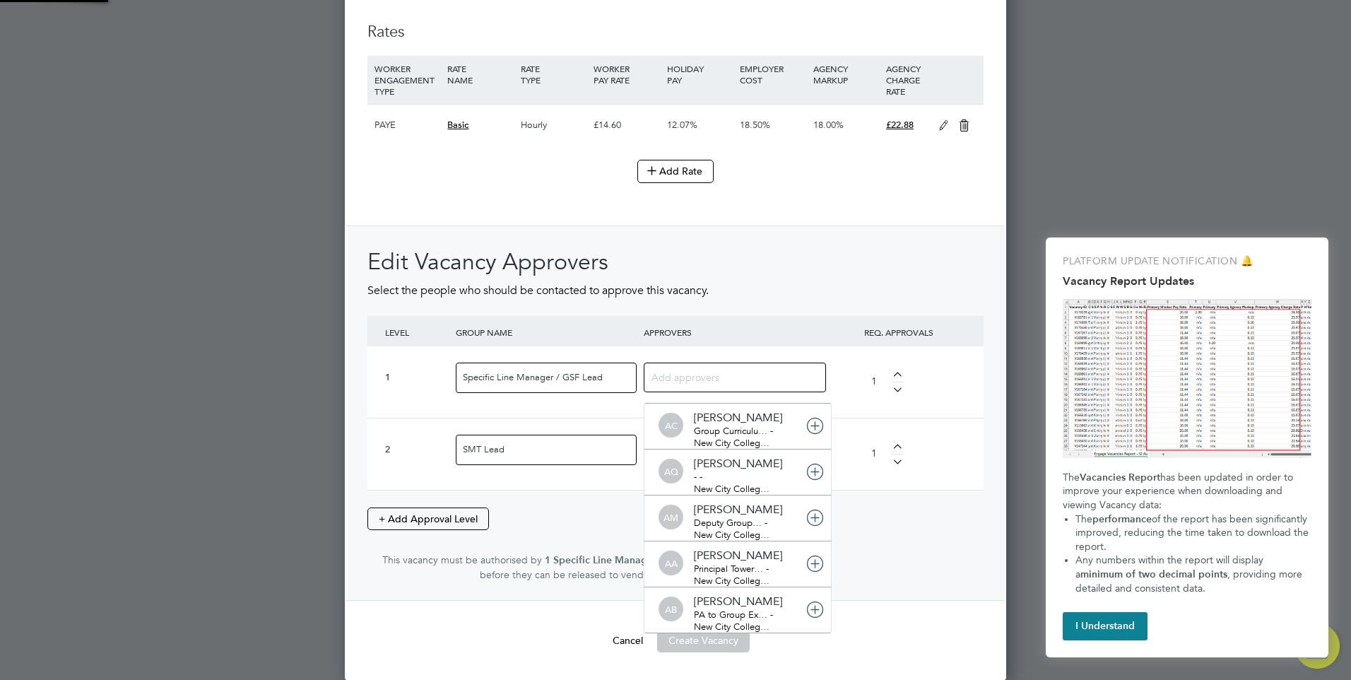
scroll to position [15, 100]
type input "Rach"
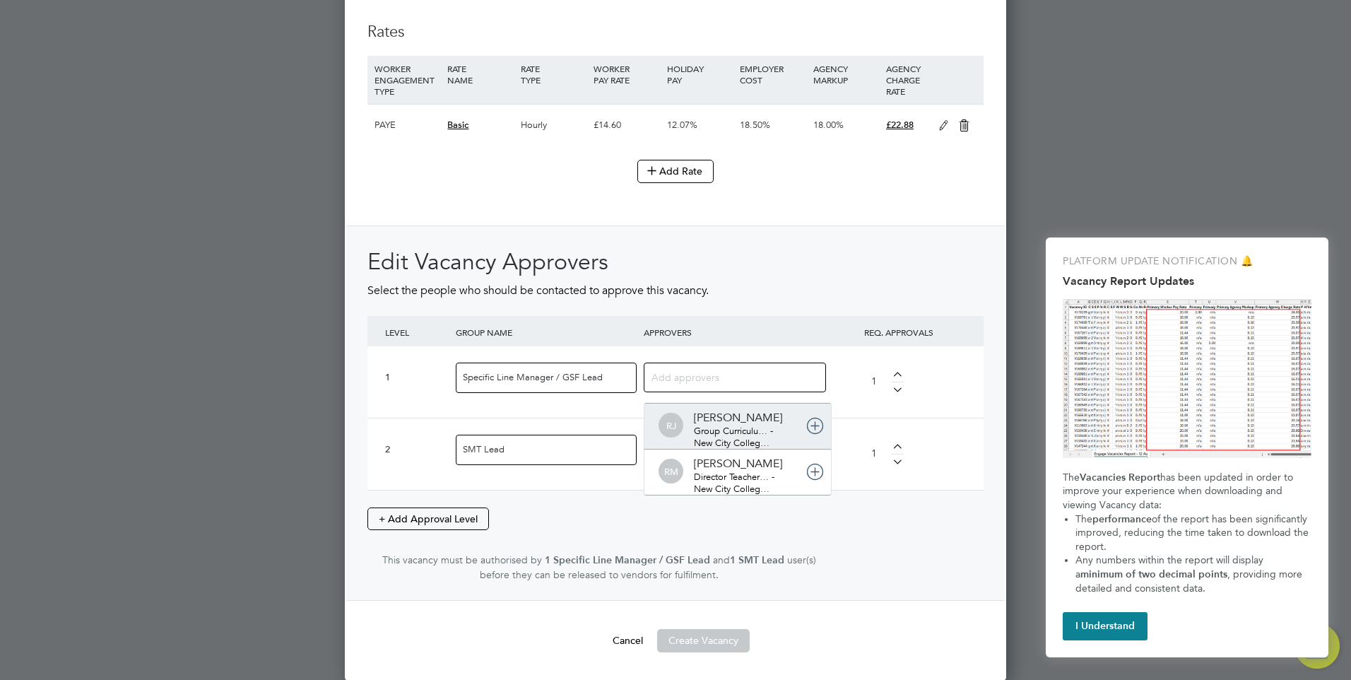
scroll to position [2293, 662]
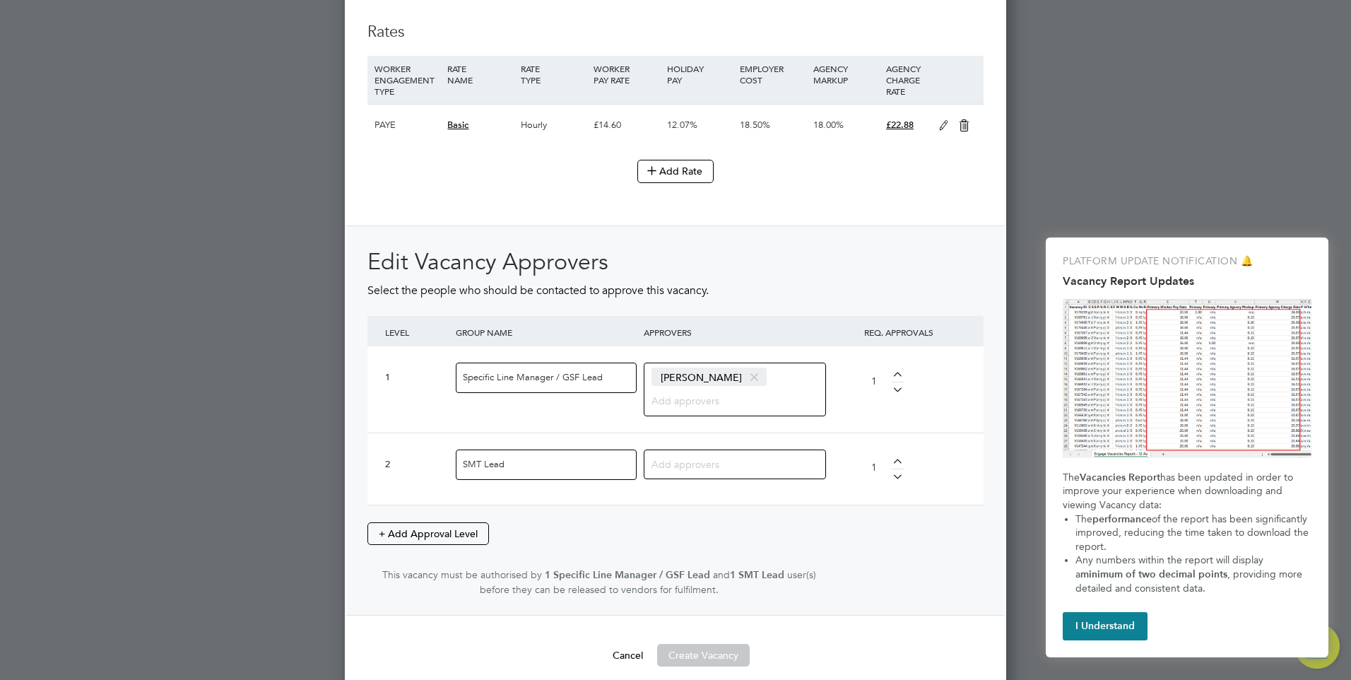
click at [746, 375] on span at bounding box center [754, 377] width 20 height 27
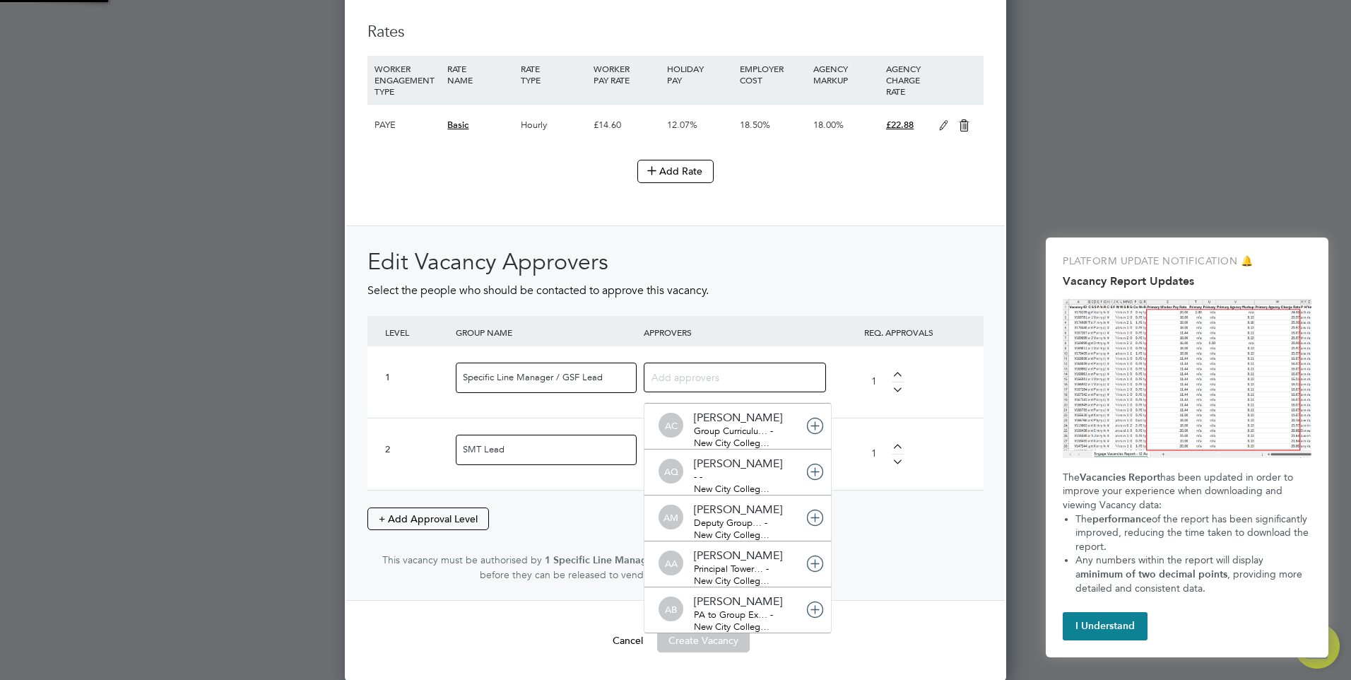
scroll to position [0, 0]
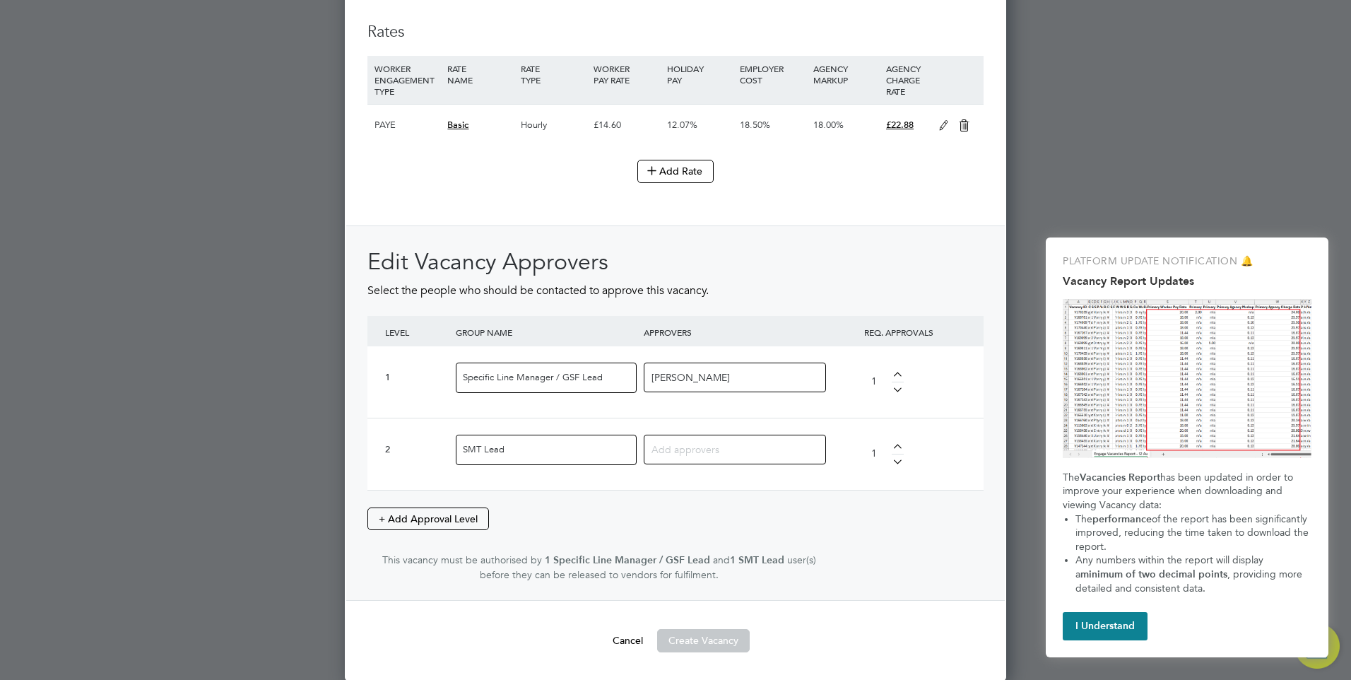
click at [685, 374] on input "[PERSON_NAME]" at bounding box center [695, 376] width 88 height 18
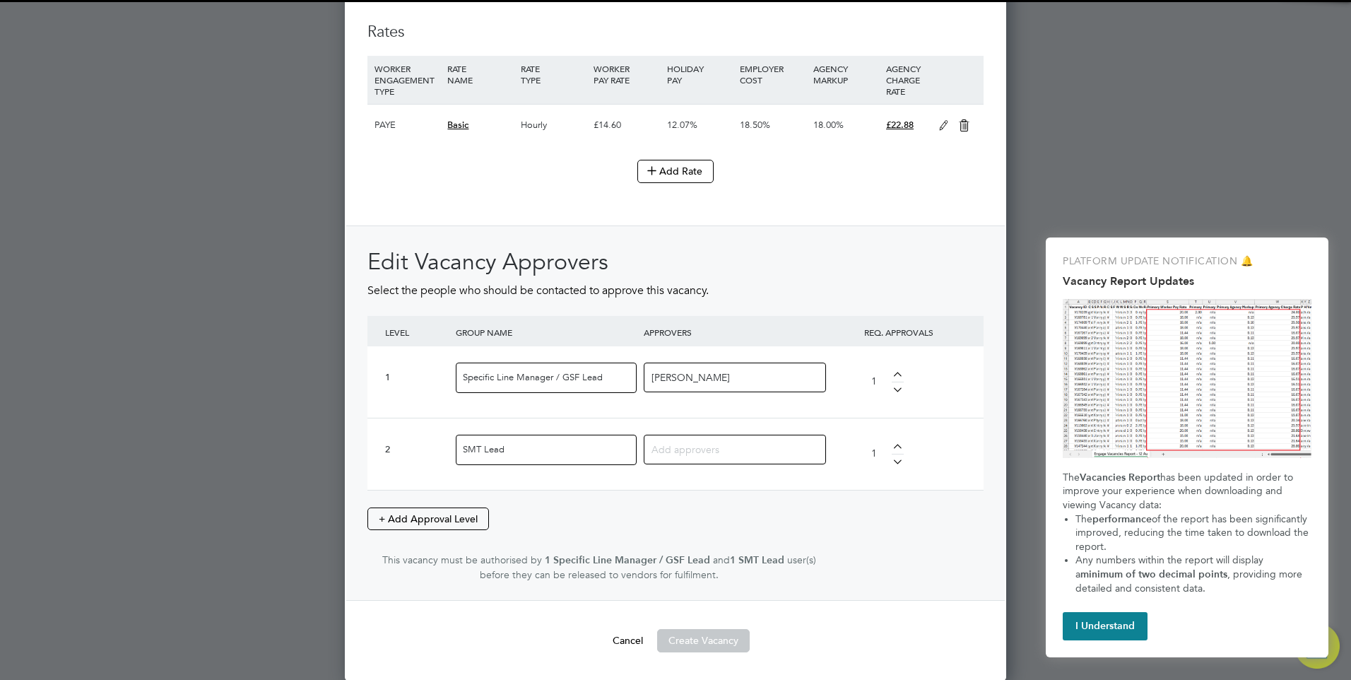
click at [687, 374] on input "[PERSON_NAME]" at bounding box center [695, 376] width 88 height 18
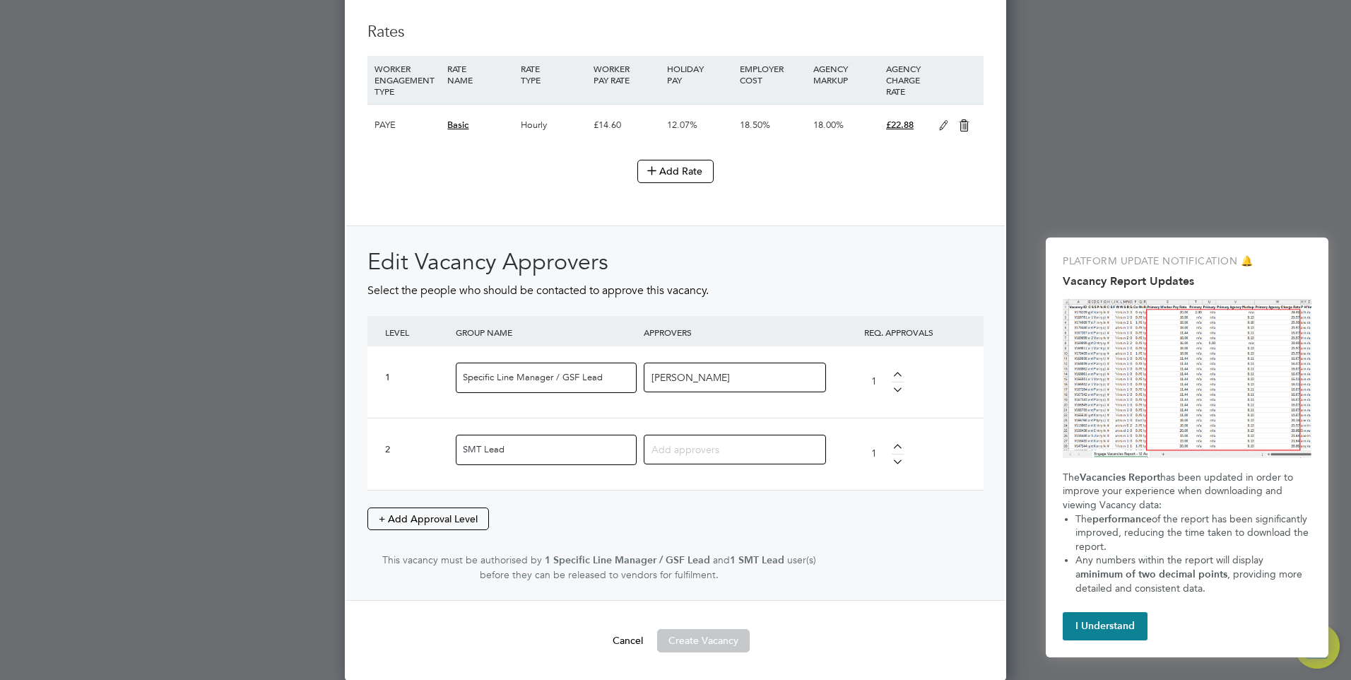
type input "[PERSON_NAME]"
drag, startPoint x: 668, startPoint y: 451, endPoint x: 701, endPoint y: 457, distance: 33.7
click at [670, 453] on input at bounding box center [729, 448] width 156 height 18
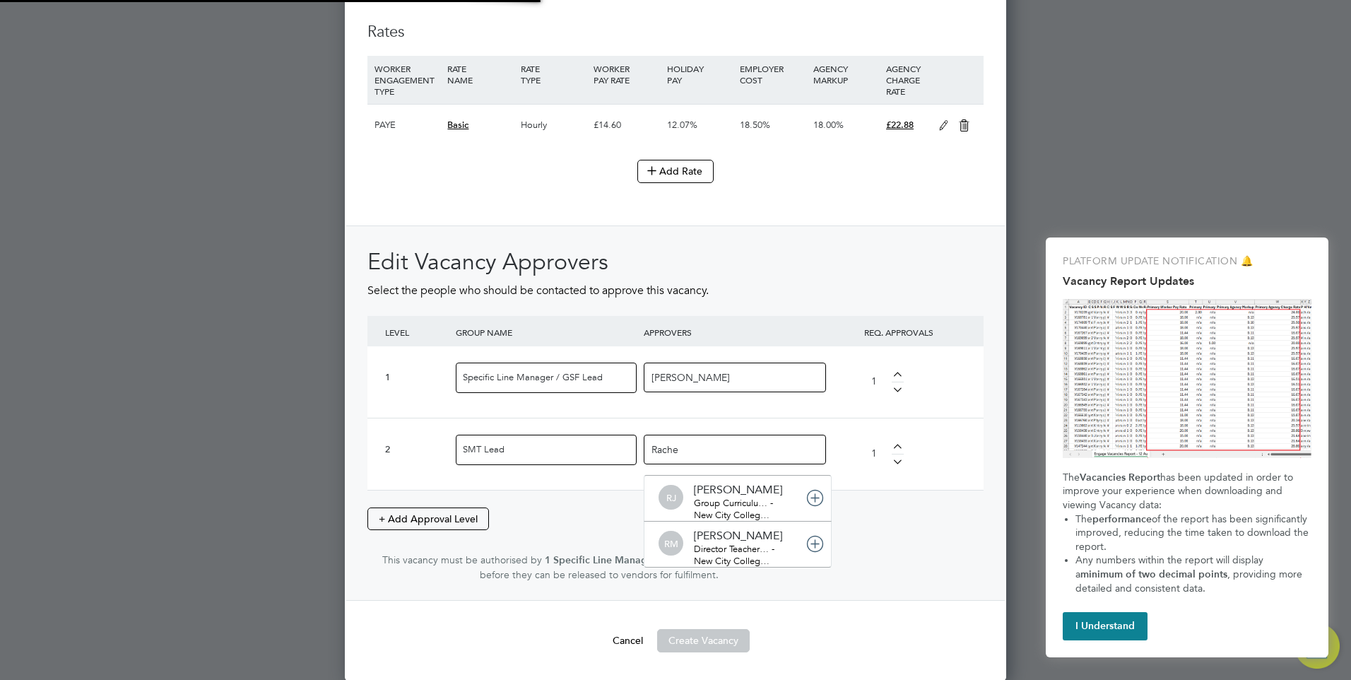
type input "[PERSON_NAME]"
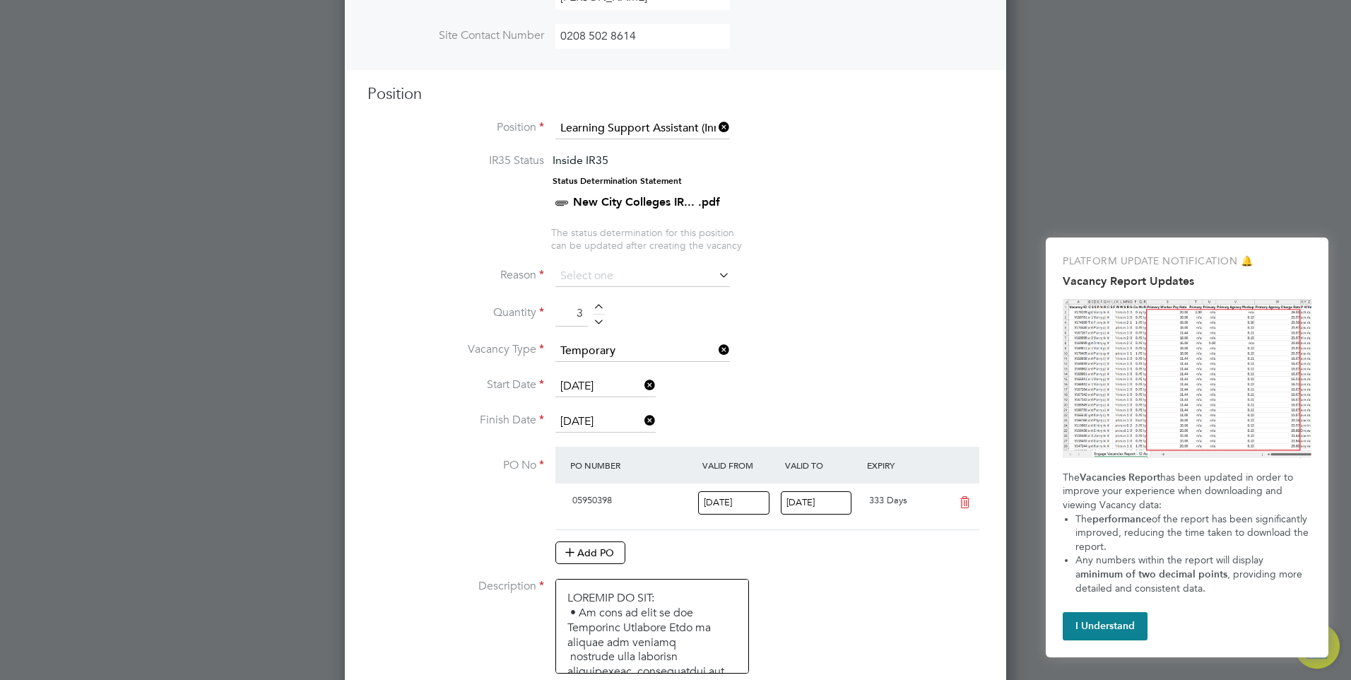
click at [716, 274] on icon at bounding box center [716, 275] width 0 height 20
click at [579, 275] on input at bounding box center [642, 276] width 174 height 21
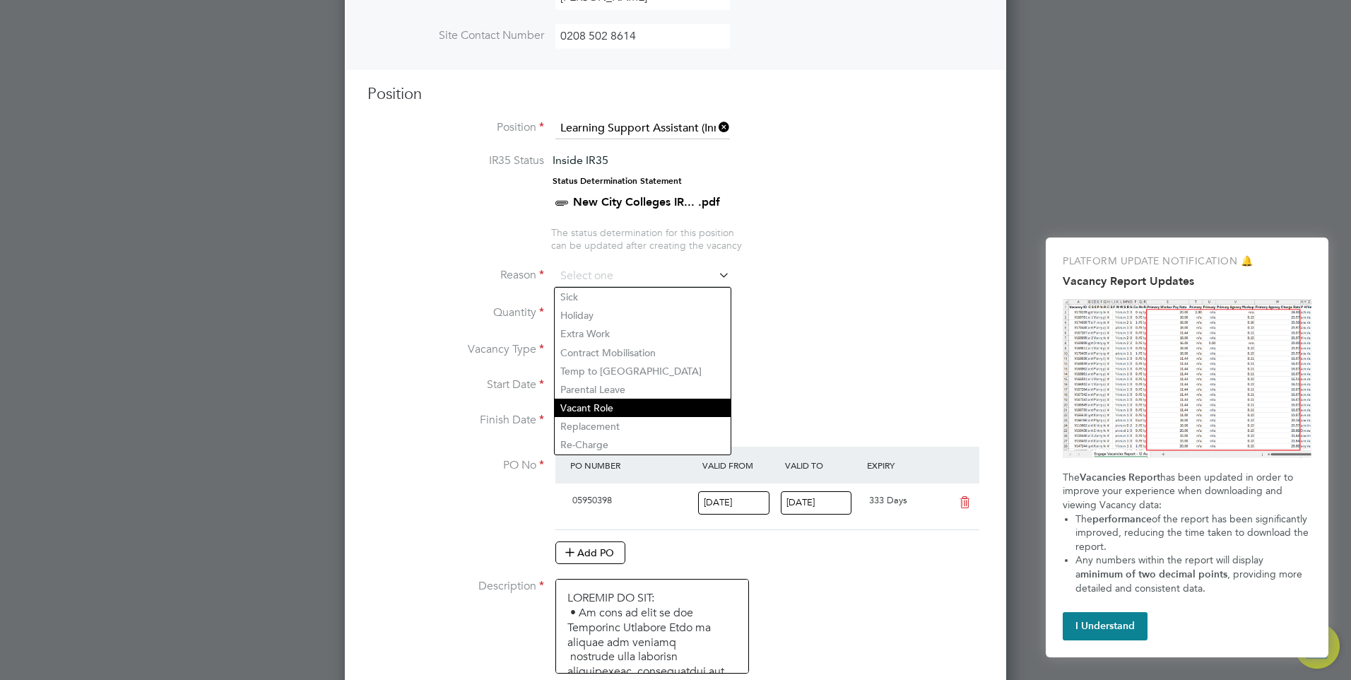
click at [603, 408] on li "Vacant Role" at bounding box center [643, 407] width 176 height 18
type input "Vacant Role"
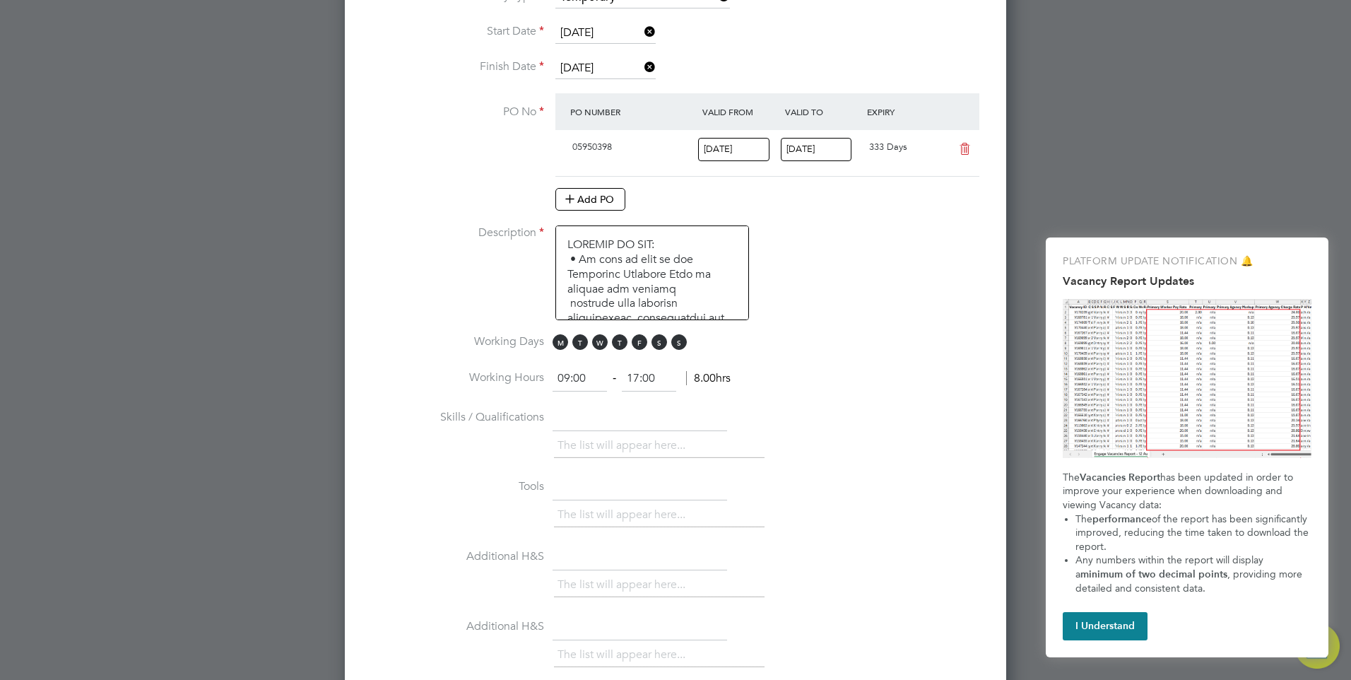
click at [728, 151] on input "[DATE]" at bounding box center [733, 149] width 71 height 23
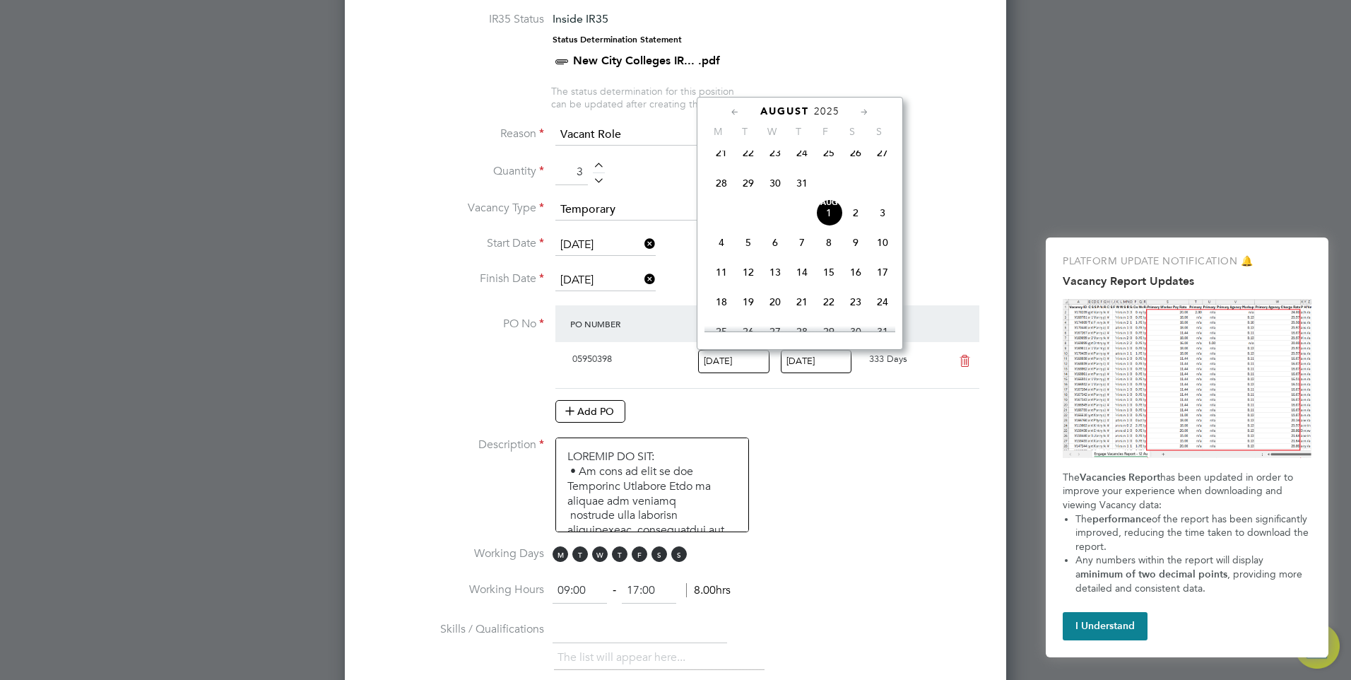
click at [865, 112] on icon at bounding box center [864, 113] width 13 height 16
click at [752, 162] on span "2" at bounding box center [748, 149] width 27 height 27
type input "[DATE]"
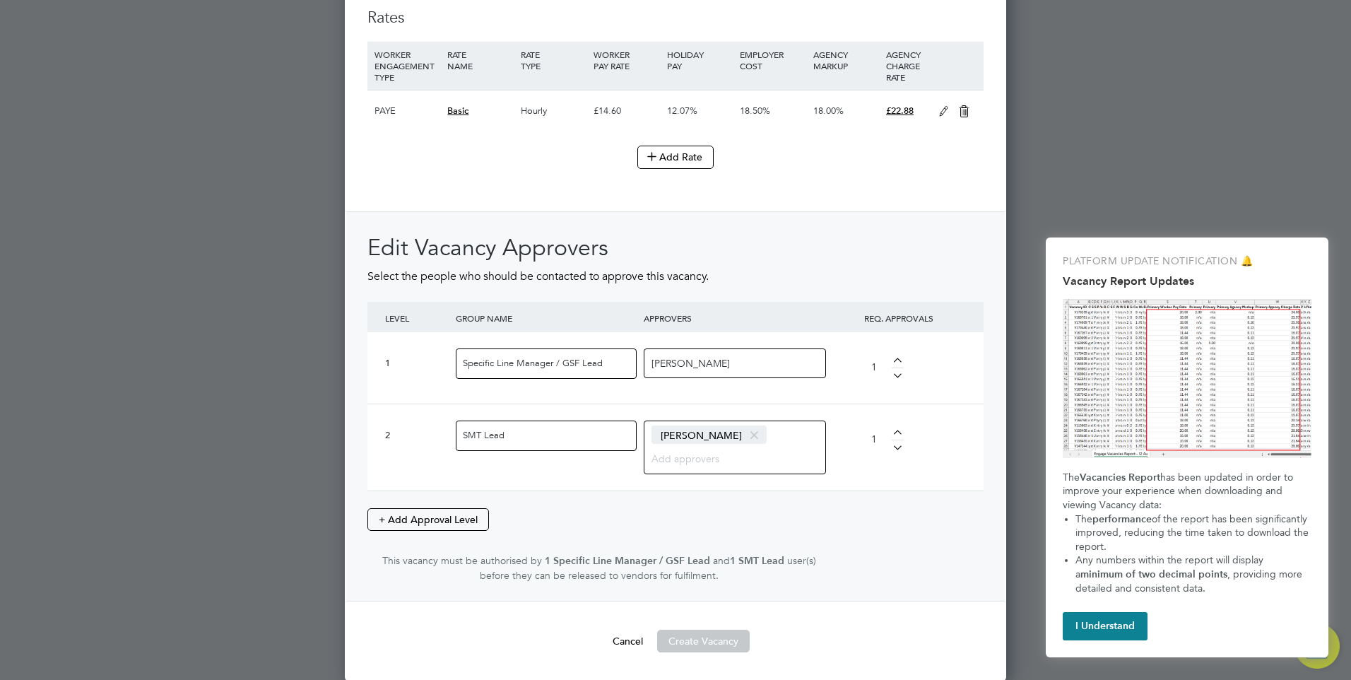
click at [896, 374] on div at bounding box center [897, 373] width 12 height 10
click at [896, 360] on div at bounding box center [897, 362] width 12 height 10
click at [718, 364] on input "[PERSON_NAME]" at bounding box center [695, 362] width 88 height 18
click at [685, 365] on input "[PERSON_NAME]" at bounding box center [695, 362] width 88 height 18
click at [898, 372] on div at bounding box center [897, 373] width 12 height 10
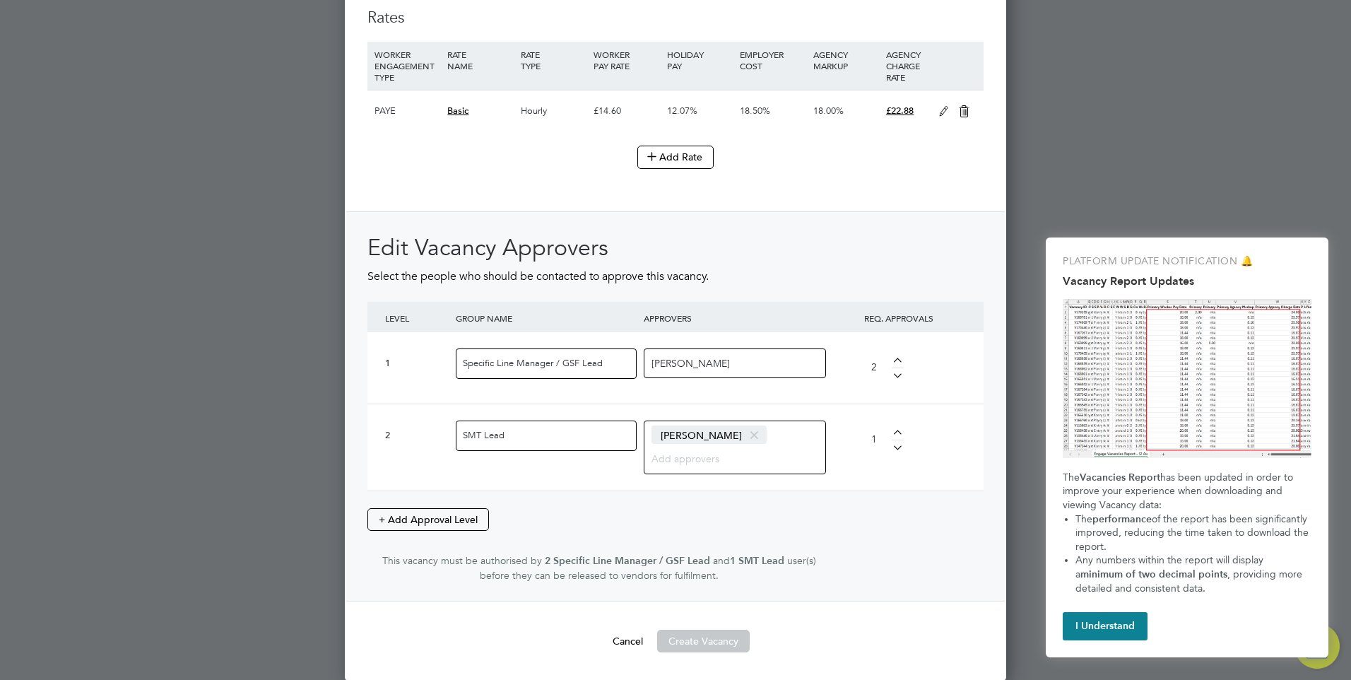
type input "1"
click at [706, 644] on button "Create Vacancy" at bounding box center [703, 640] width 93 height 23
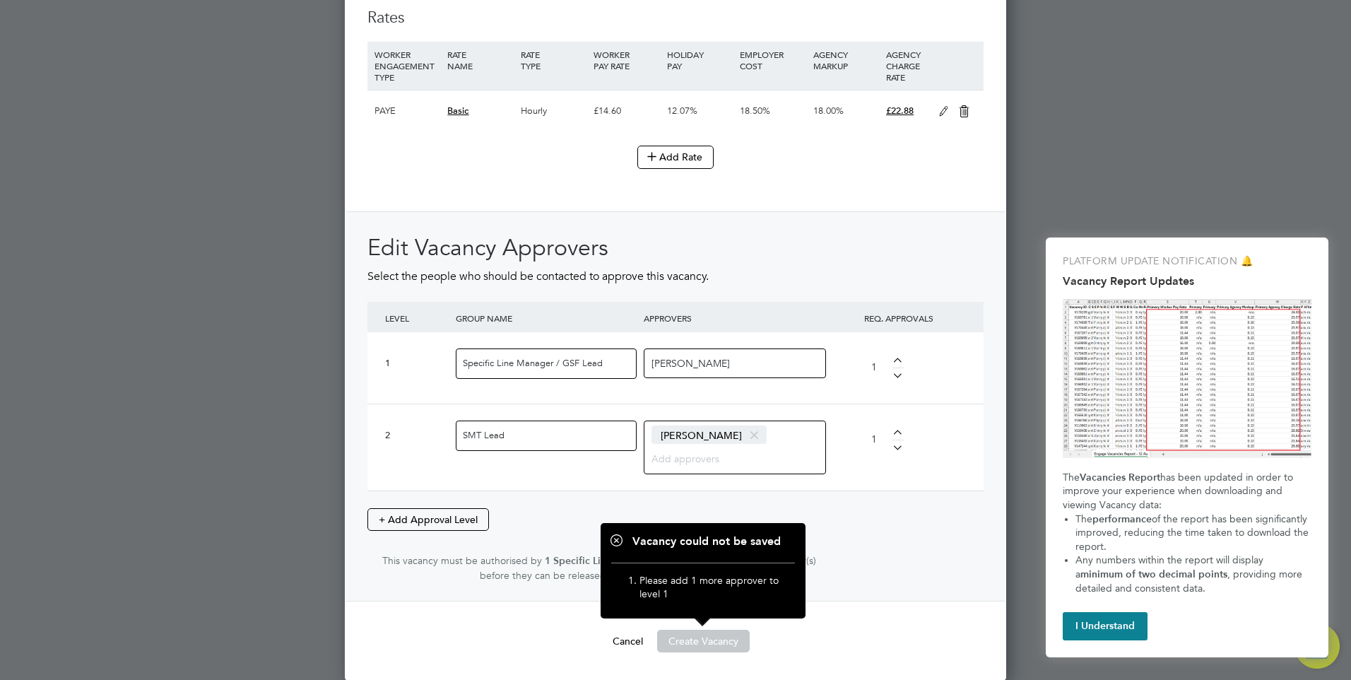
click at [872, 550] on div "Edit Vacancy Approvers Select the people who should be contacted to approve thi…" at bounding box center [675, 407] width 616 height 349
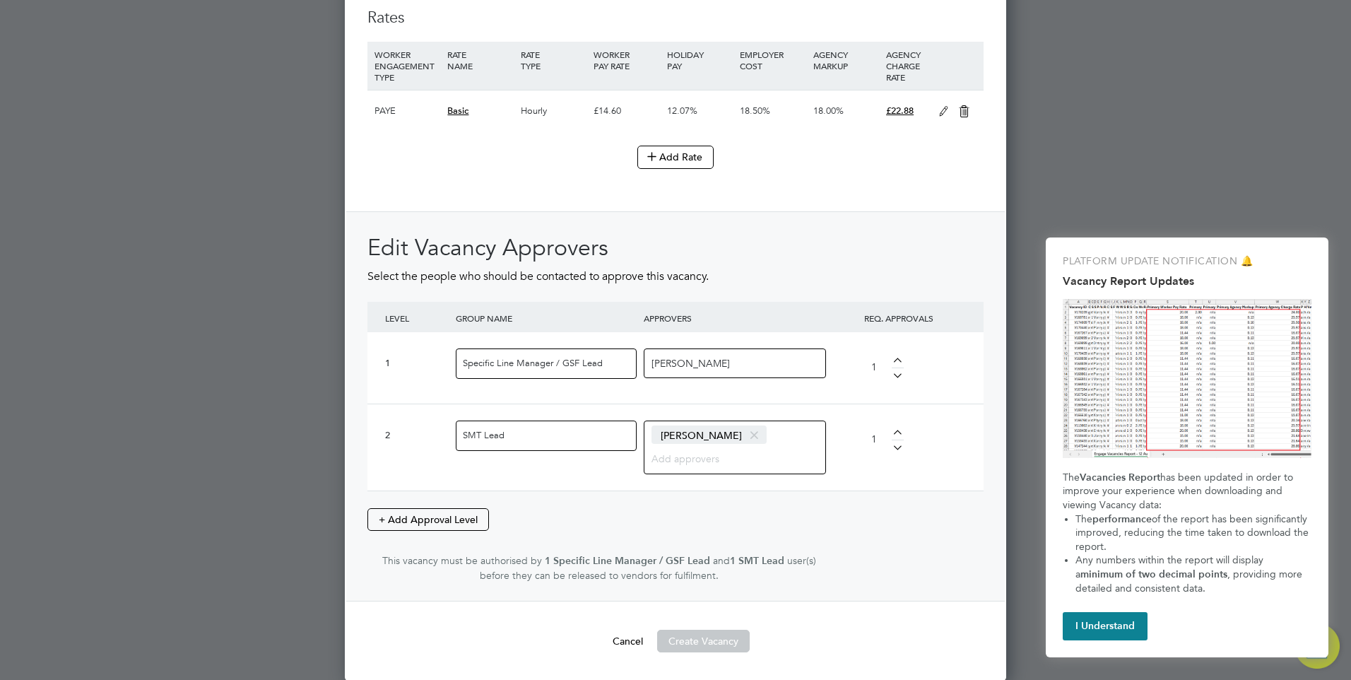
click at [735, 367] on input "[PERSON_NAME]" at bounding box center [695, 362] width 88 height 18
type input "[PERSON_NAME], [GEOGRAPHIC_DATA][PERSON_NAME]"
click at [899, 359] on div at bounding box center [897, 362] width 12 height 10
type input "2"
click at [712, 640] on button "Create Vacancy" at bounding box center [703, 640] width 93 height 23
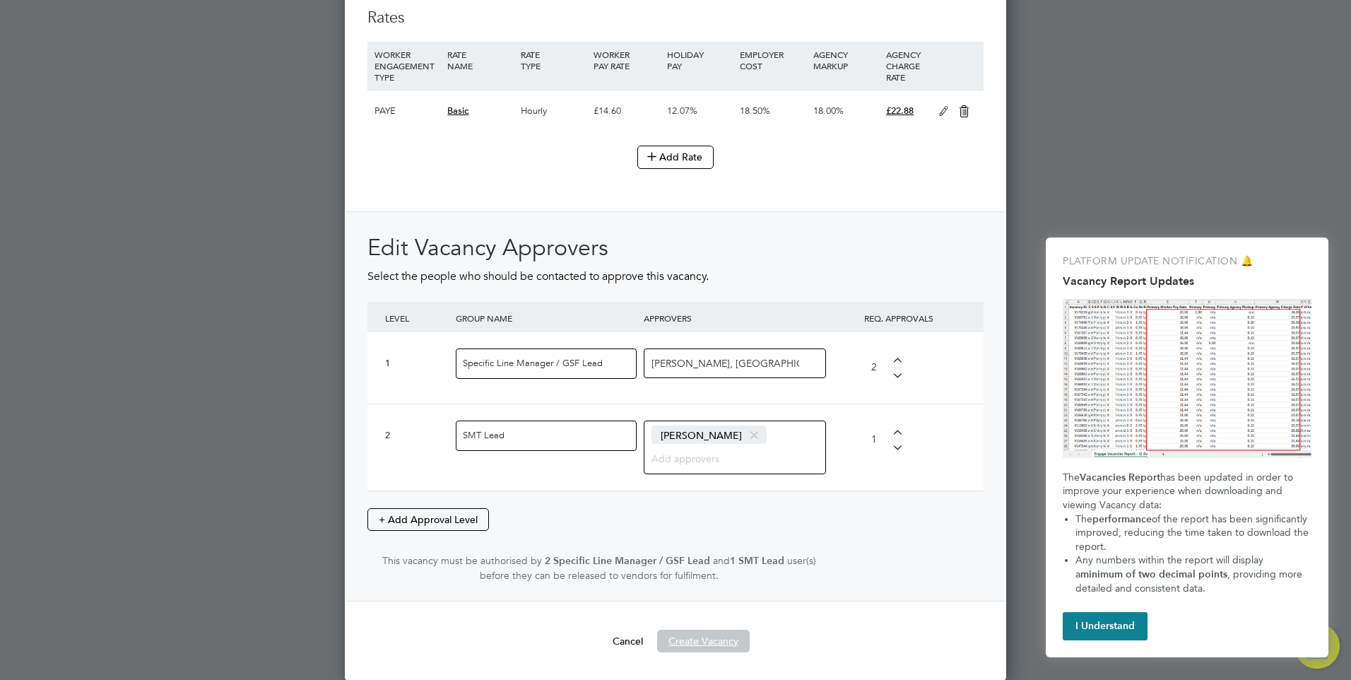
click at [711, 644] on button "Create Vacancy" at bounding box center [703, 640] width 93 height 23
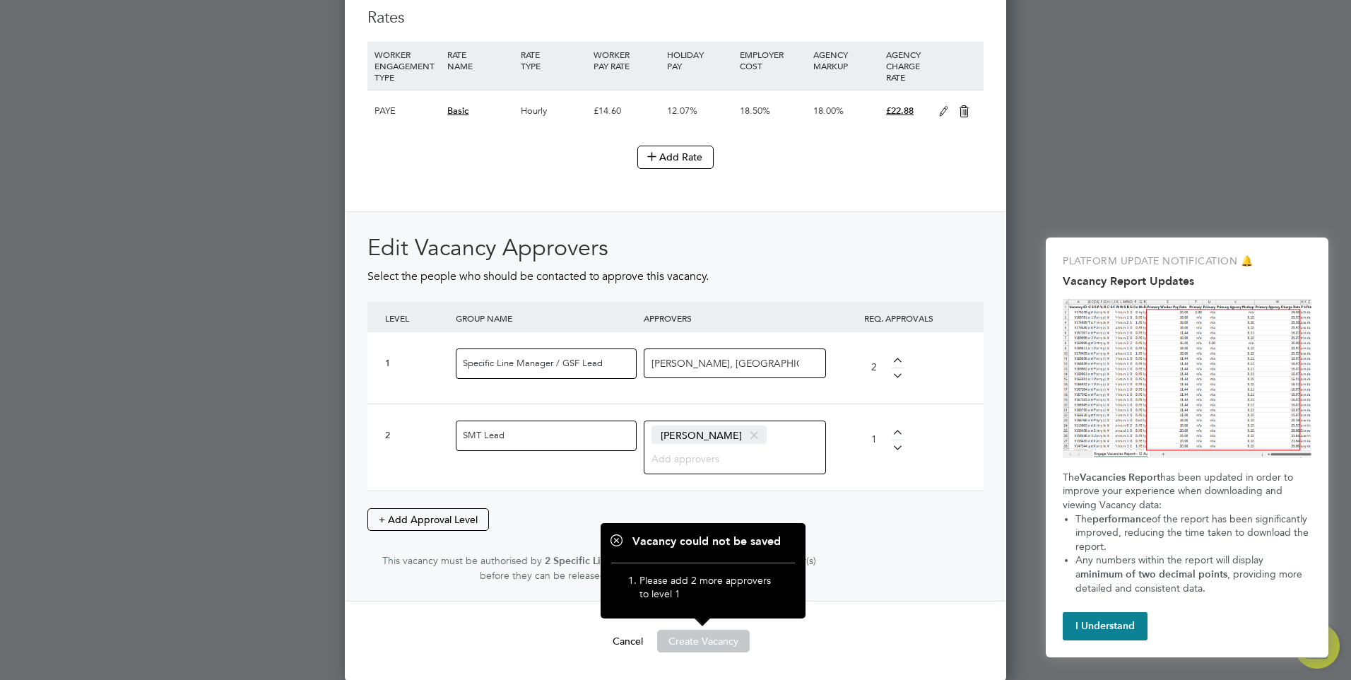
drag, startPoint x: 894, startPoint y: 504, endPoint x: 899, endPoint y: 498, distance: 8.5
click at [899, 500] on div "Edit Vacancy Approvers Select the people who should be contacted to approve thi…" at bounding box center [675, 407] width 616 height 349
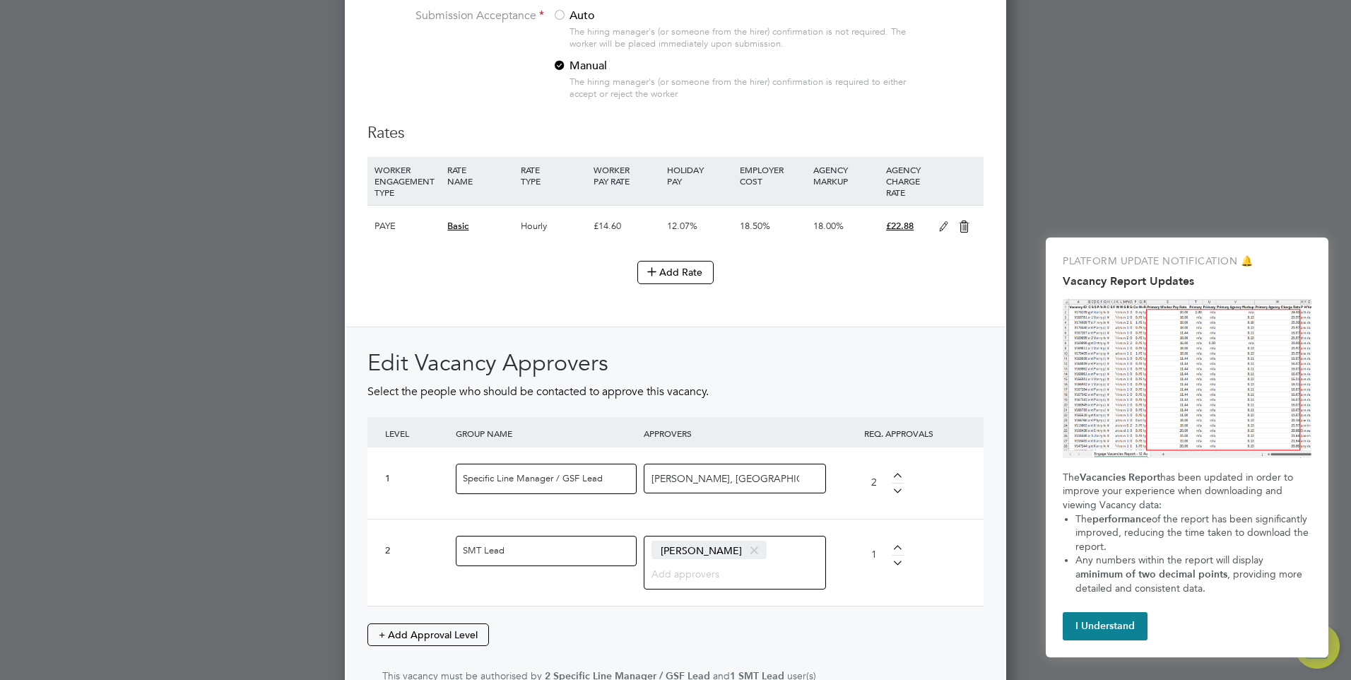
scroll to position [1666, 0]
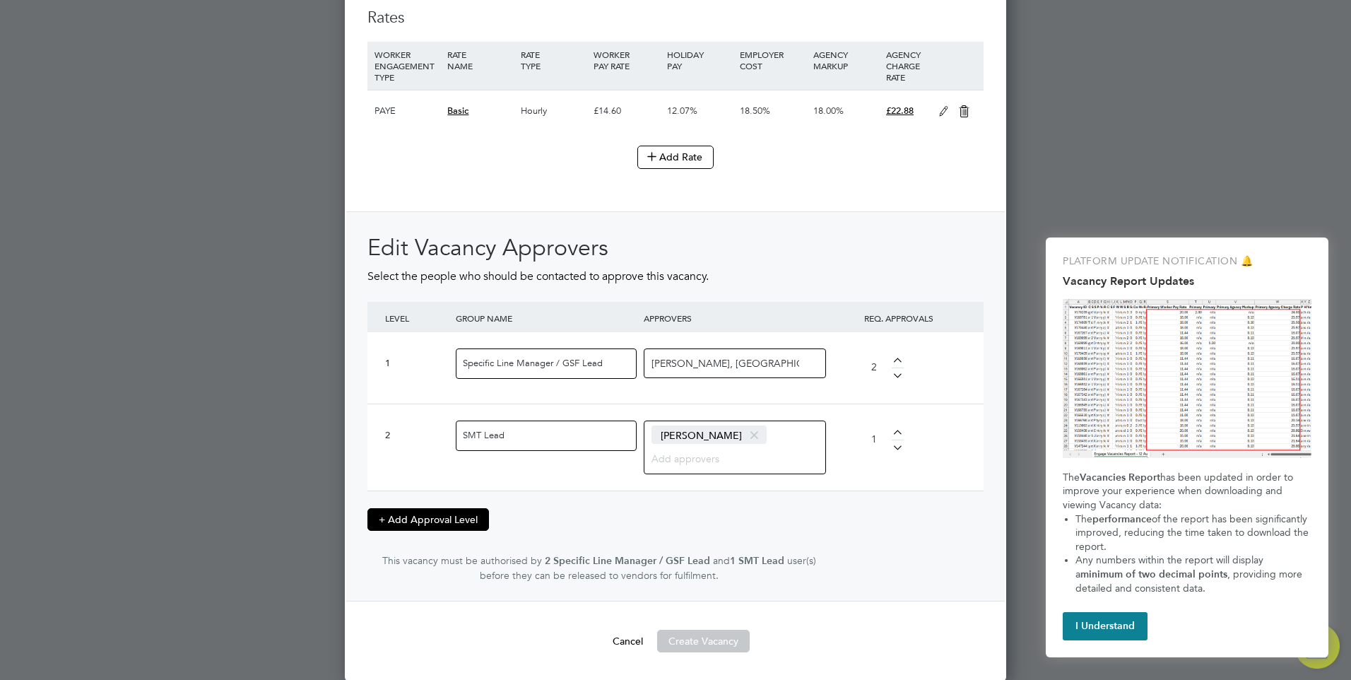
click at [431, 520] on button "+ Add Approval Level" at bounding box center [428, 519] width 122 height 23
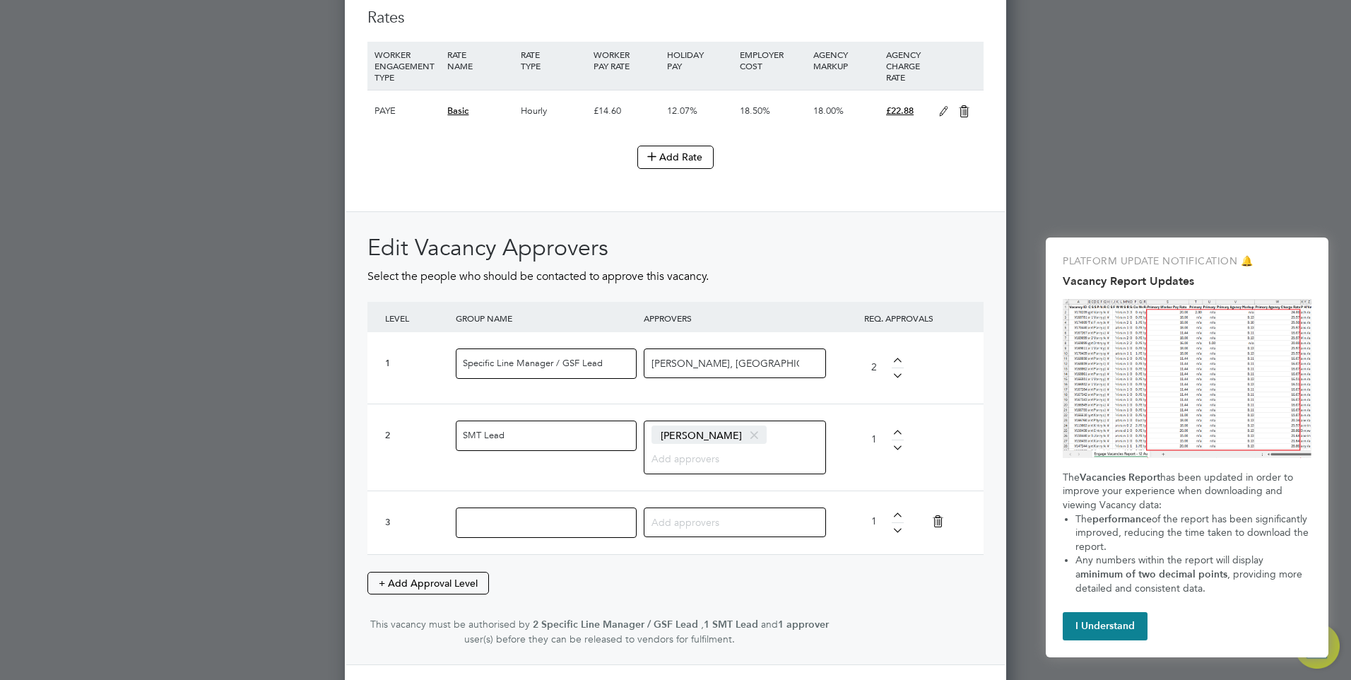
click at [899, 514] on div at bounding box center [897, 517] width 12 height 10
click at [897, 531] on div at bounding box center [897, 528] width 12 height 10
type input "1"
click at [897, 531] on div at bounding box center [897, 528] width 12 height 10
click at [895, 530] on div at bounding box center [897, 528] width 12 height 10
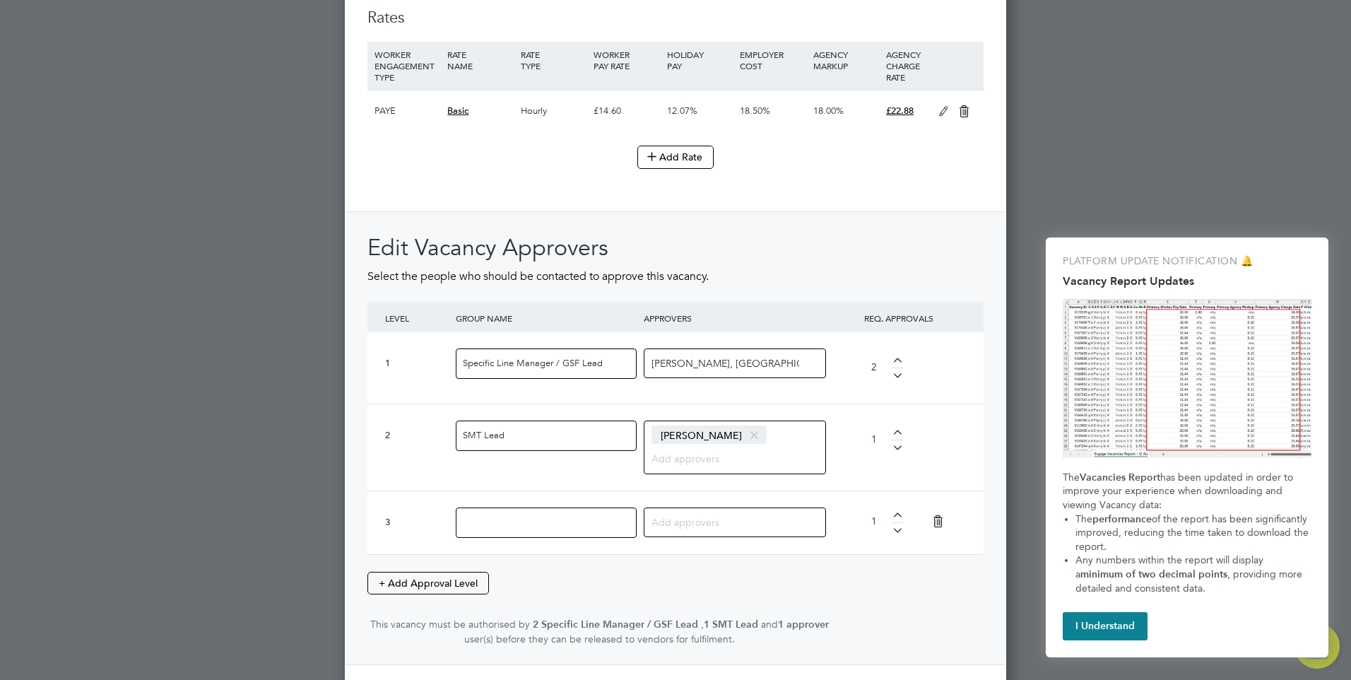
click at [938, 521] on icon at bounding box center [937, 521] width 25 height 32
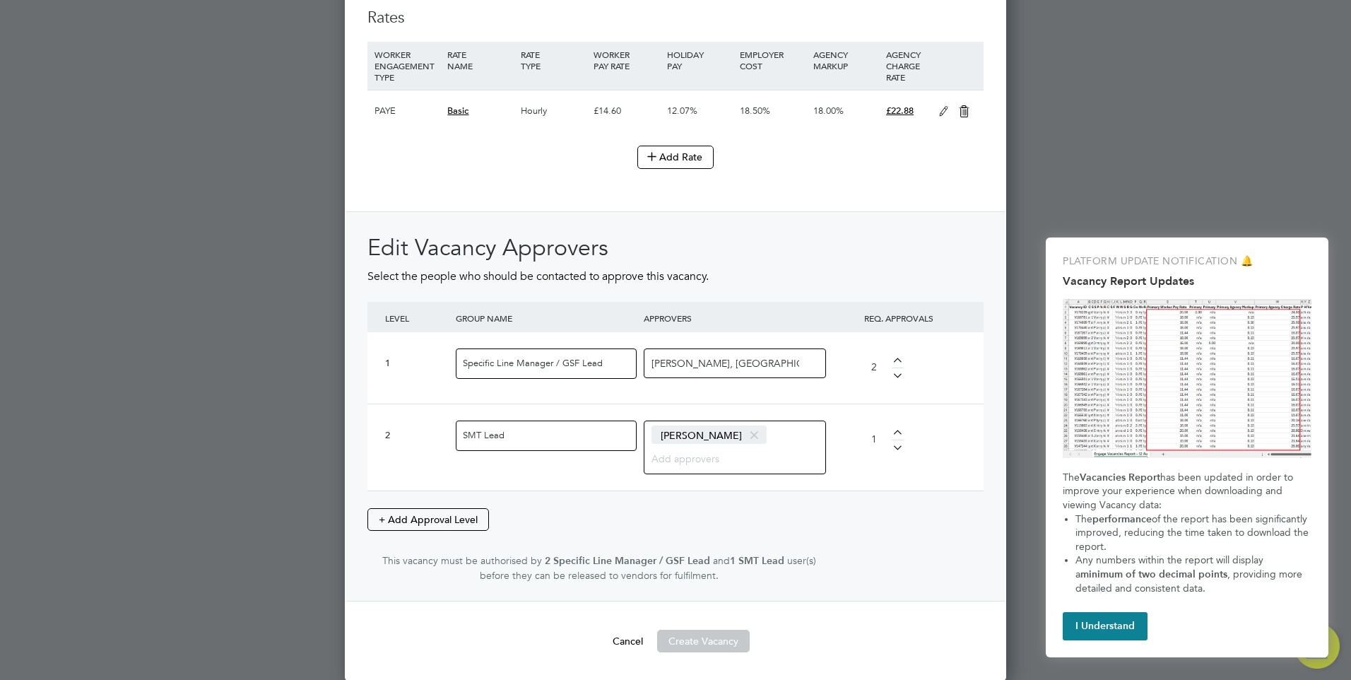
scroll to position [2293, 662]
click at [697, 647] on button "Create Vacancy" at bounding box center [703, 640] width 93 height 23
